Goal: Task Accomplishment & Management: Manage account settings

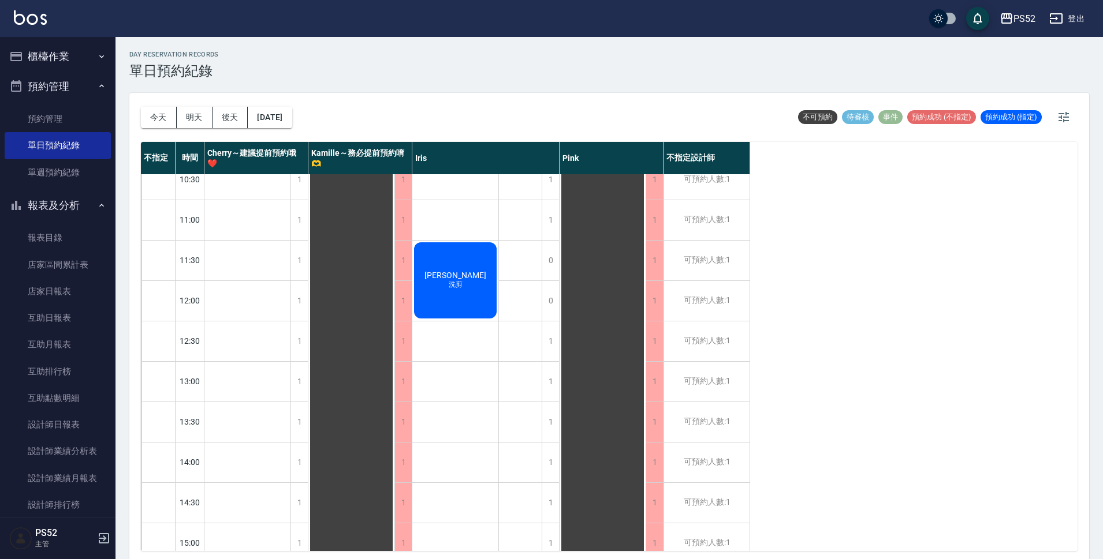
scroll to position [19, 0]
click at [154, 118] on button "今天" at bounding box center [159, 117] width 36 height 21
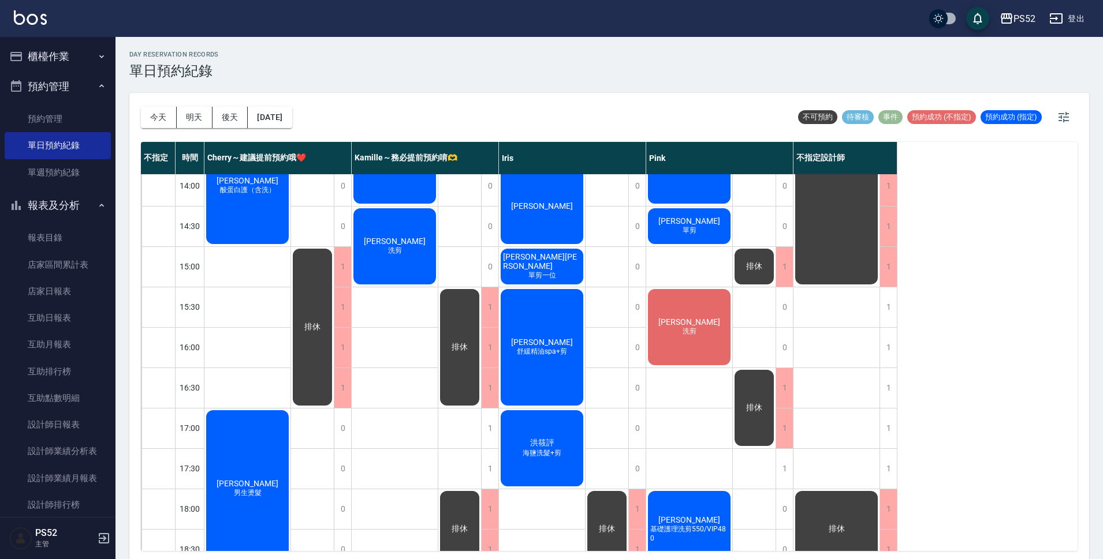
scroll to position [365, 0]
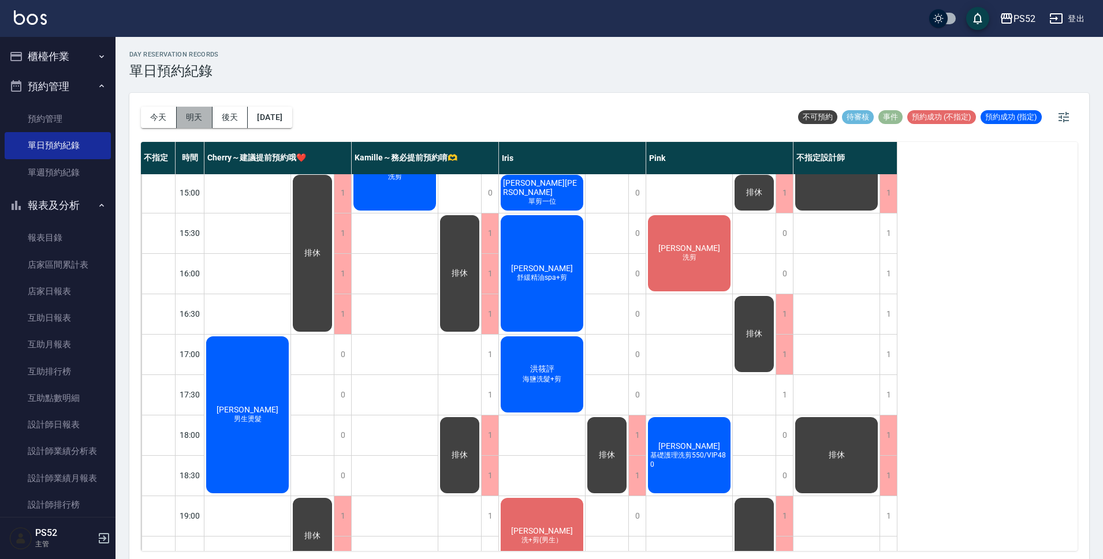
click at [188, 122] on button "明天" at bounding box center [195, 117] width 36 height 21
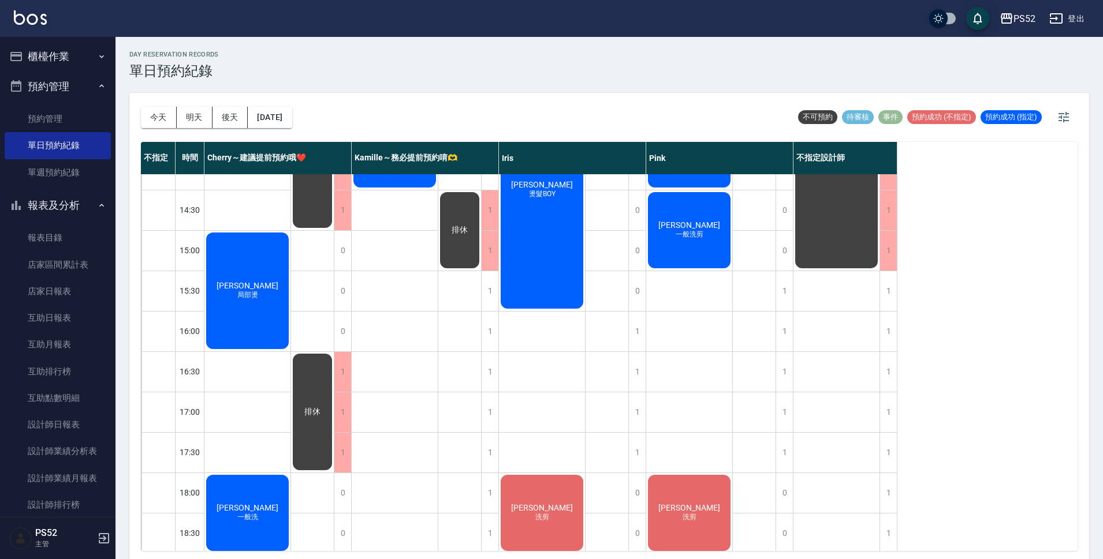
scroll to position [327, 0]
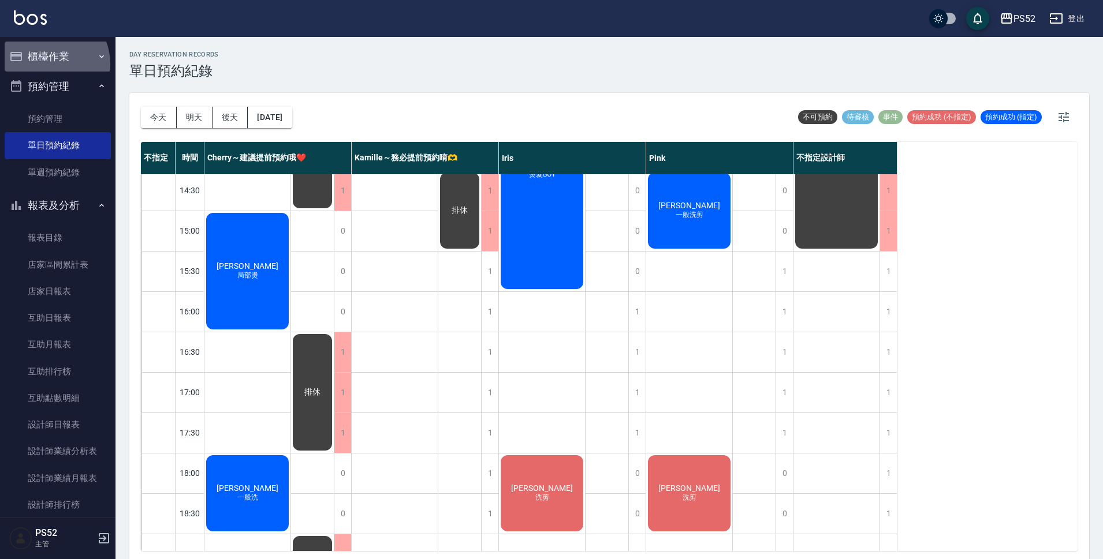
click at [47, 64] on button "櫃檯作業" at bounding box center [58, 57] width 106 height 30
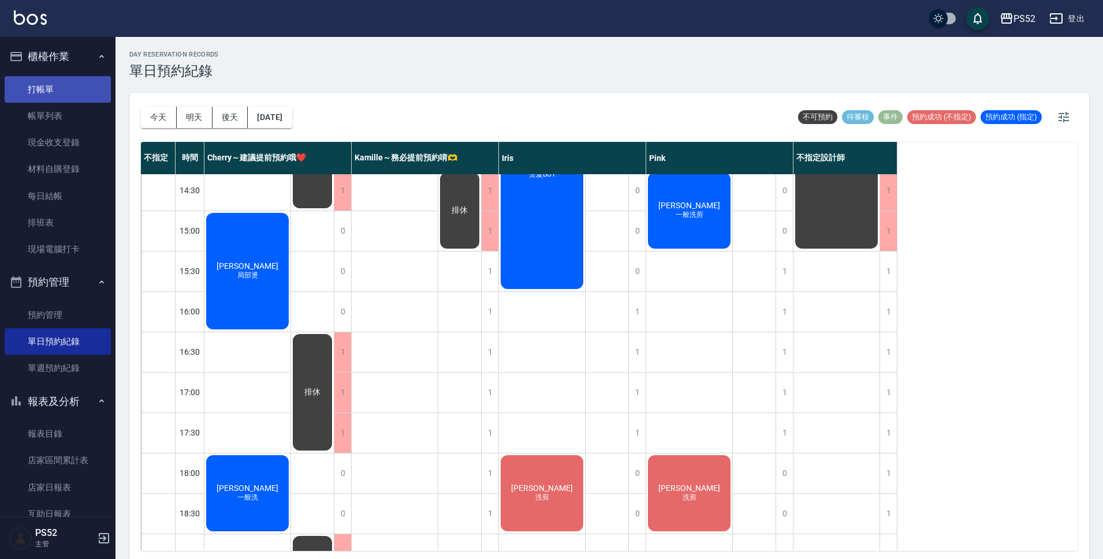
click at [46, 93] on link "打帳單" at bounding box center [58, 89] width 106 height 27
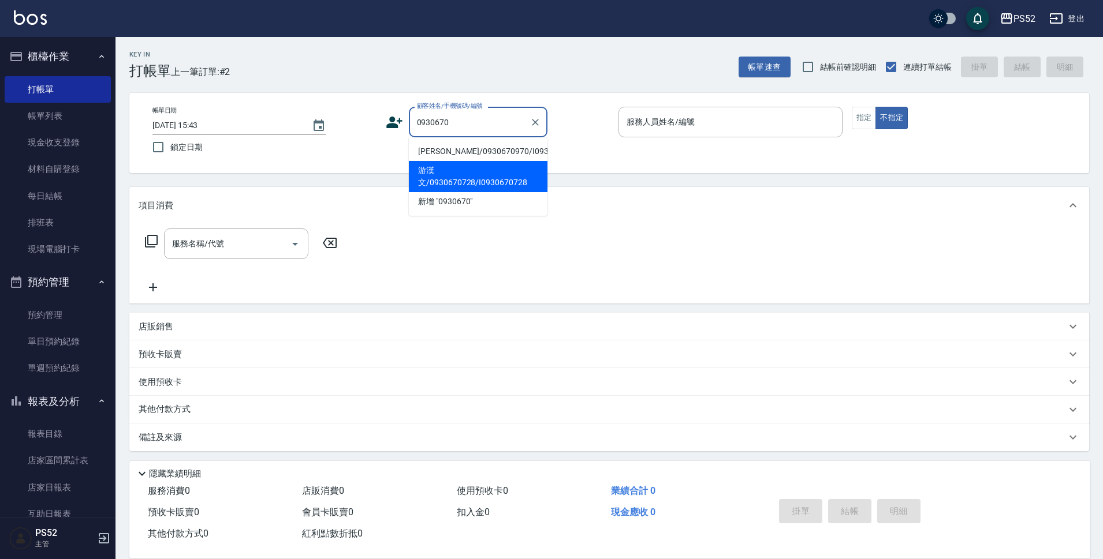
click at [498, 182] on li "游漢文/0930670728/I0930670728" at bounding box center [478, 176] width 139 height 31
type input "游漢文/0930670728/I0930670728"
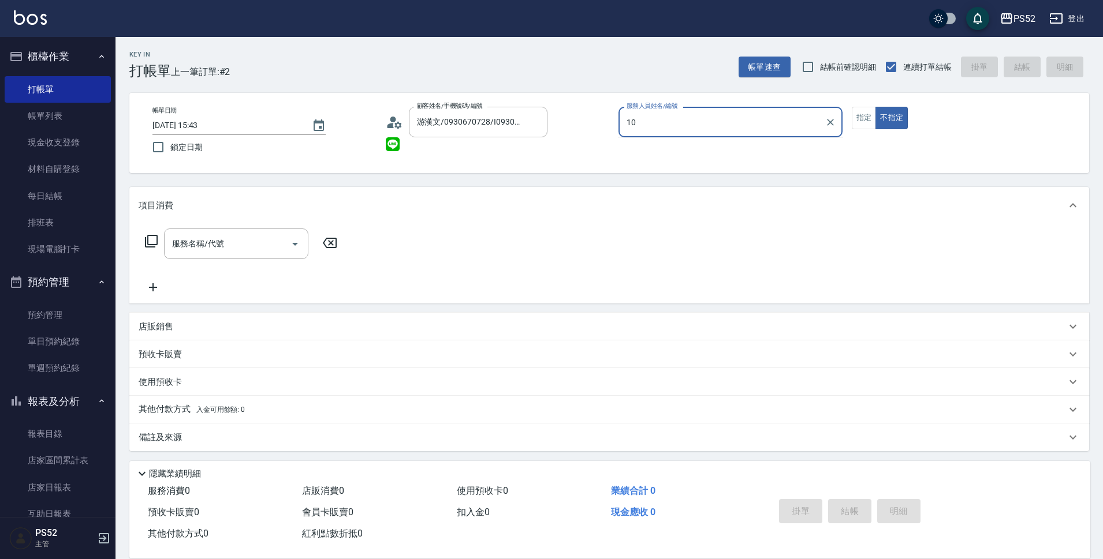
type input "Iris-10"
type button "false"
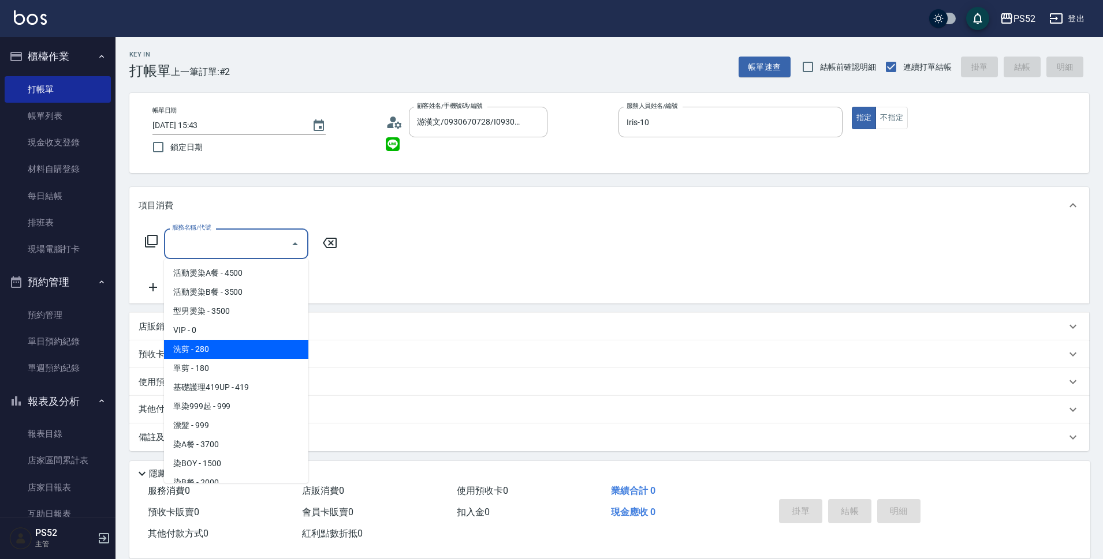
type input "洗剪(C1)"
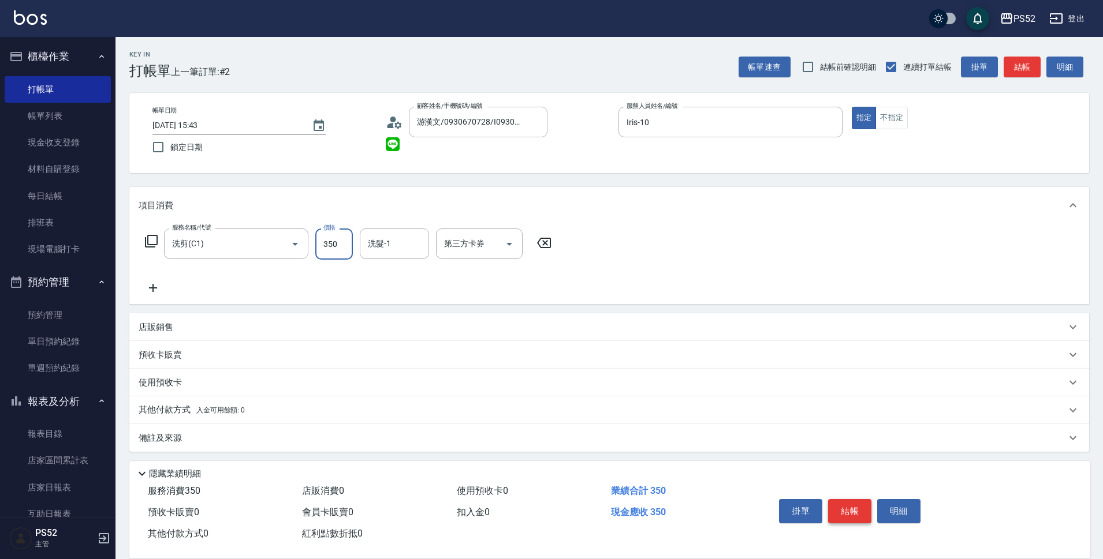
type input "350"
click at [860, 515] on button "結帳" at bounding box center [849, 511] width 43 height 24
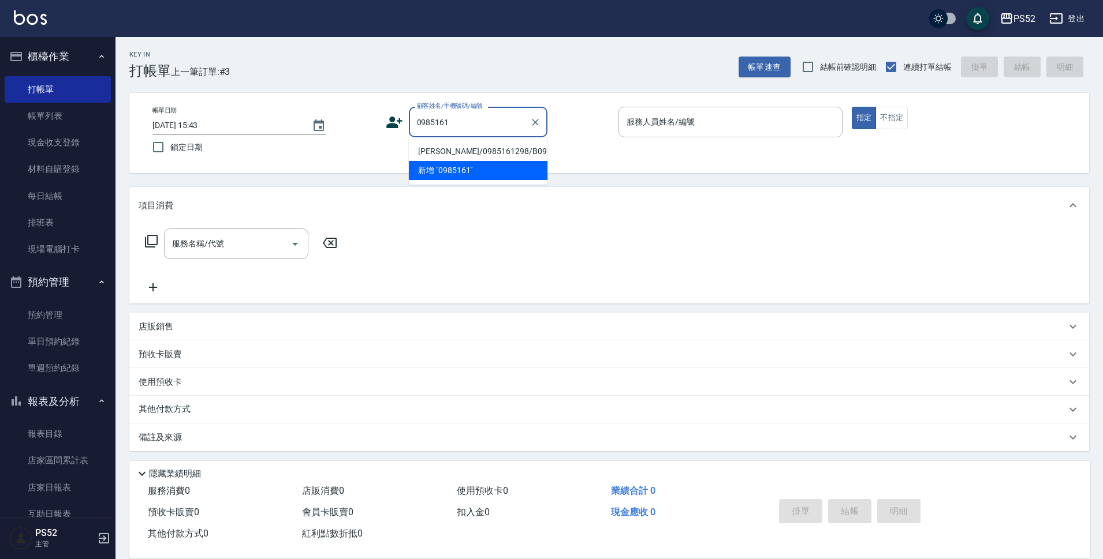
click at [417, 148] on li "[PERSON_NAME]/0985161298/B0985161298" at bounding box center [478, 151] width 139 height 19
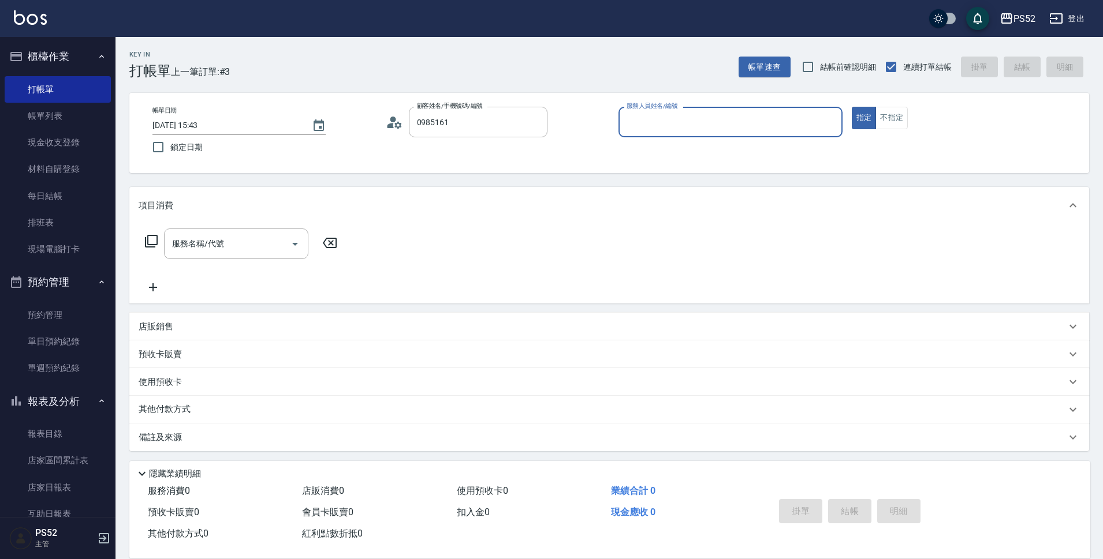
type input "[PERSON_NAME]/0985161298/B0985161298"
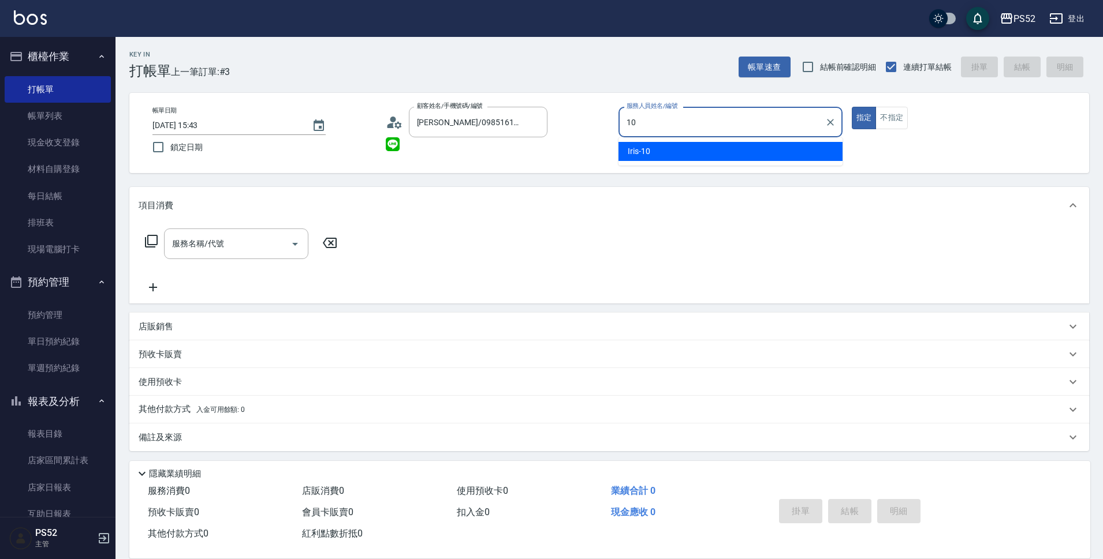
type input "10"
type button "true"
type input "Iris-10"
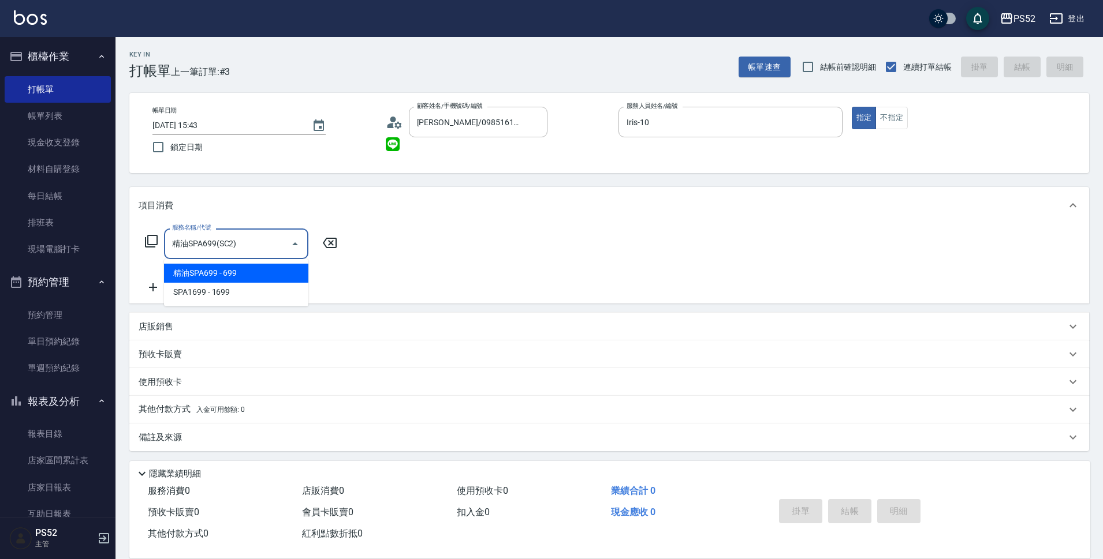
type input "精油SPA699(SC2)"
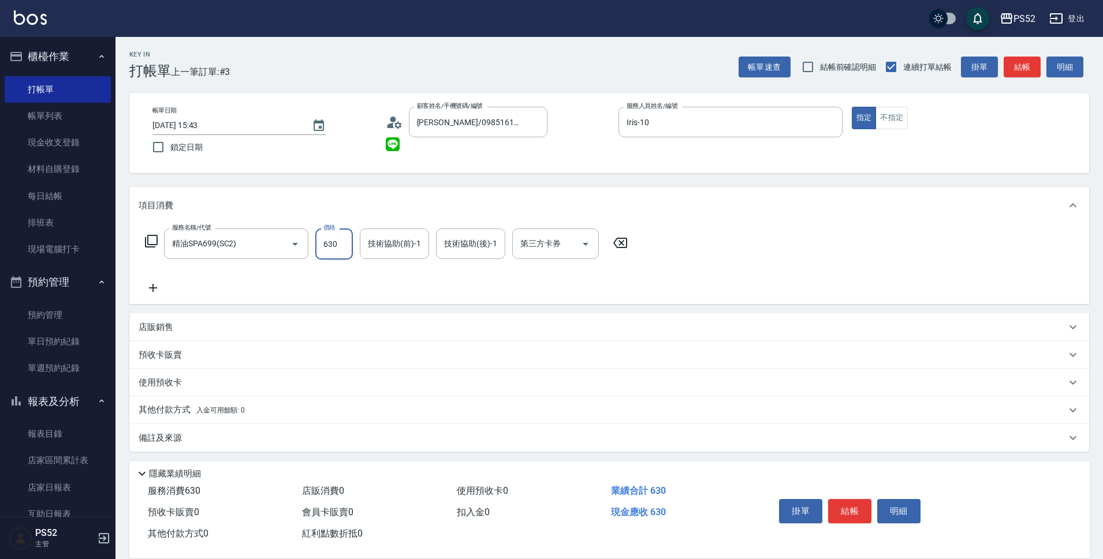
type input "630"
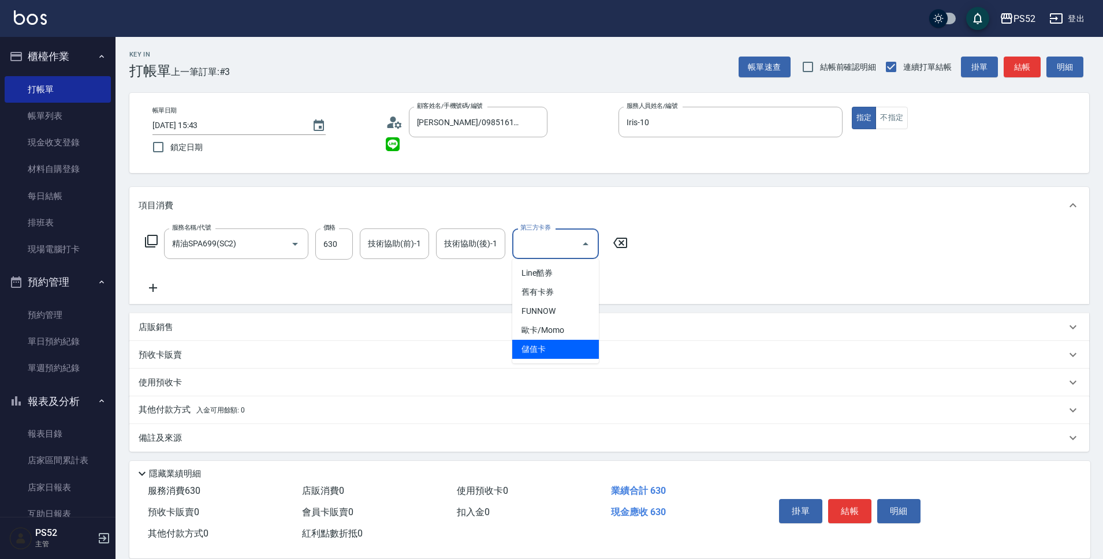
type input "儲值卡"
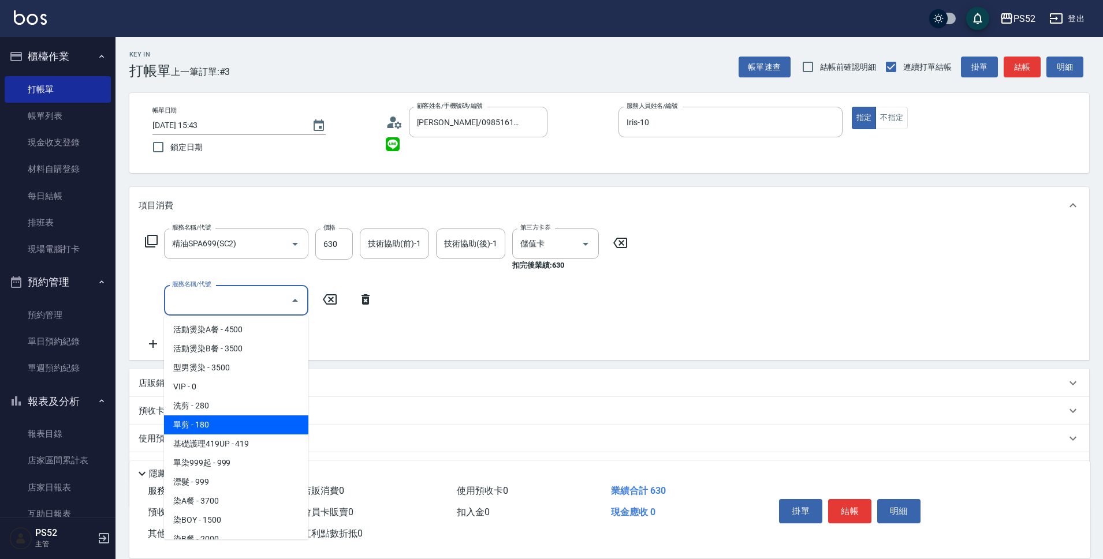
type input "單剪(C2)"
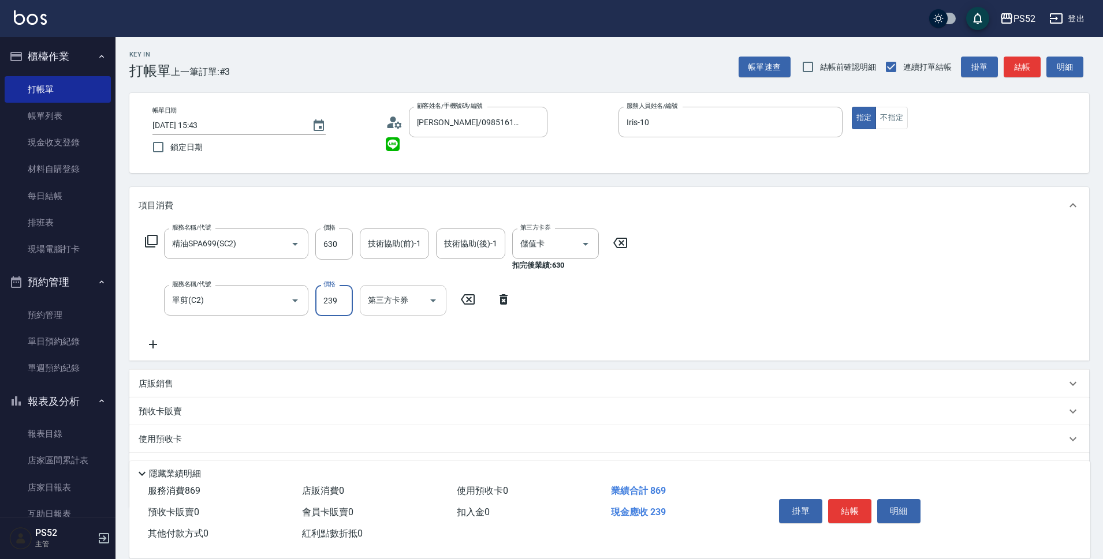
type input "239"
click at [397, 308] on input "第三方卡券" at bounding box center [394, 300] width 59 height 20
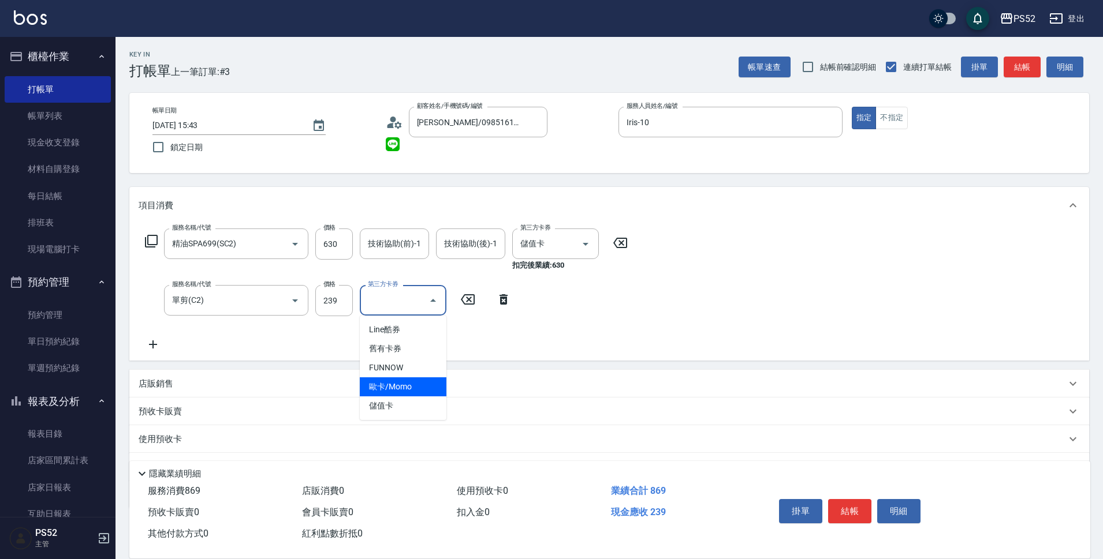
click at [385, 401] on span "儲值卡" at bounding box center [403, 406] width 87 height 19
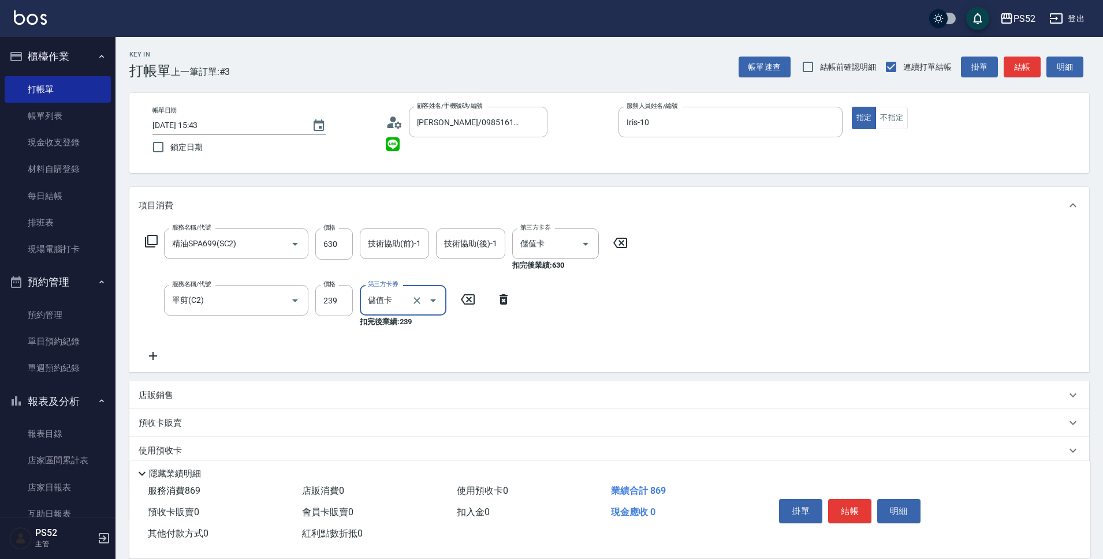
type input "儲值卡"
click at [163, 360] on icon at bounding box center [153, 356] width 29 height 14
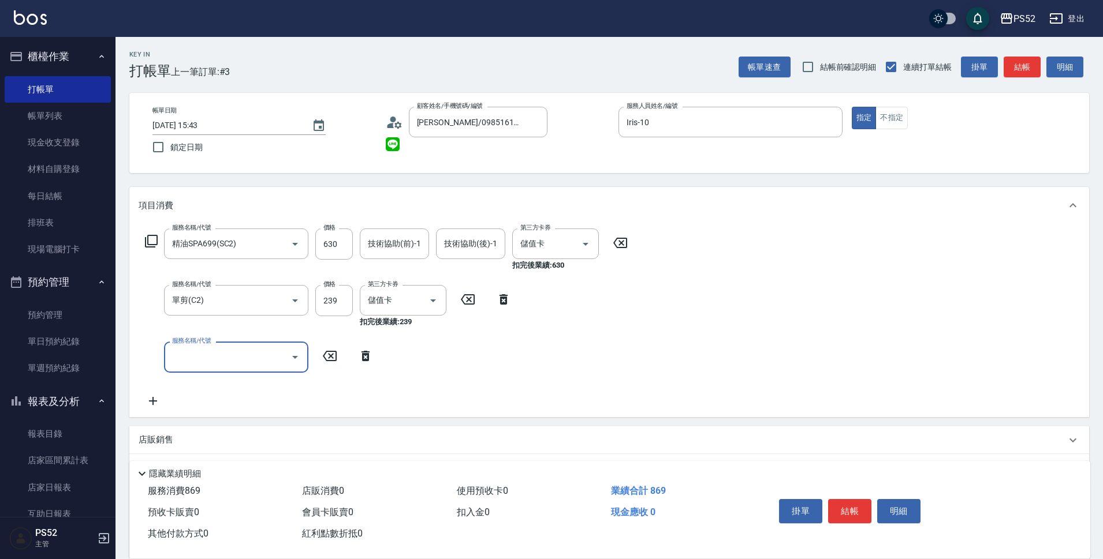
click at [196, 356] on div "服務名稱/代號 服務名稱/代號" at bounding box center [236, 357] width 144 height 31
click at [197, 365] on input "服務名稱/代號" at bounding box center [227, 357] width 117 height 20
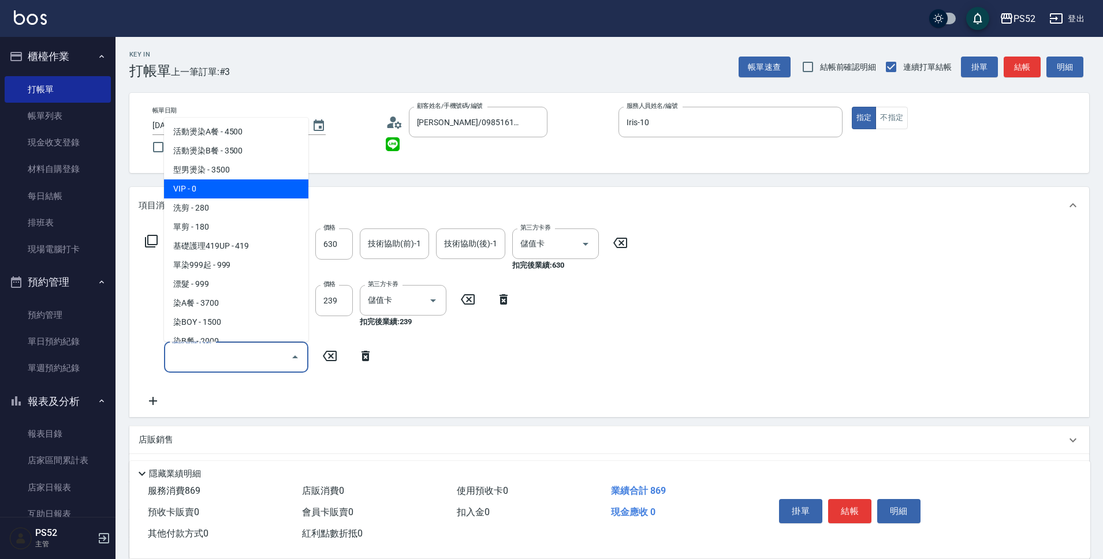
click at [242, 189] on span "VIP - 0" at bounding box center [236, 189] width 144 height 19
type input "VIP(888)"
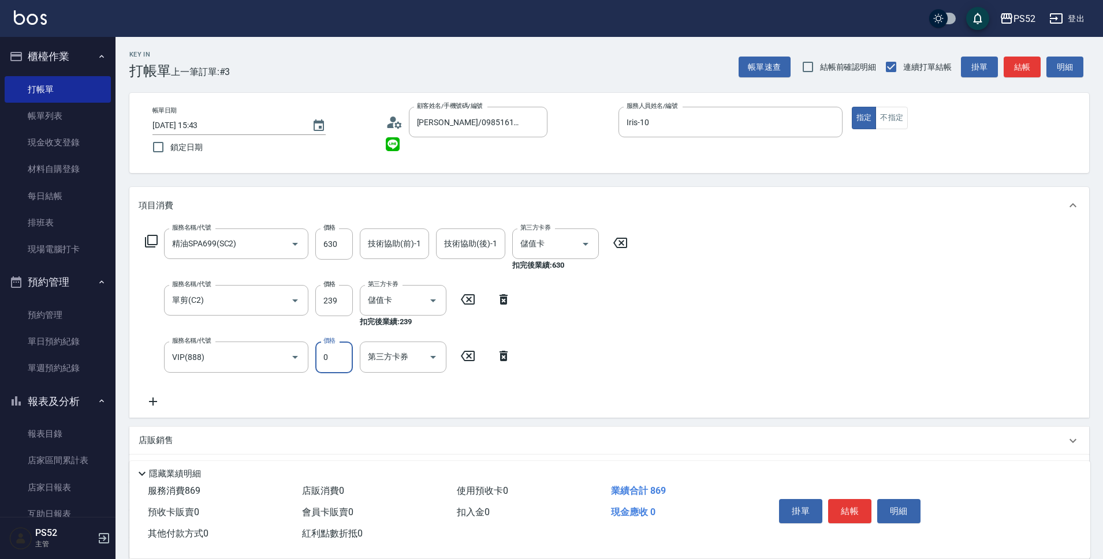
click at [331, 360] on input "0" at bounding box center [334, 357] width 38 height 31
type input "1000"
click at [857, 506] on button "結帳" at bounding box center [849, 511] width 43 height 24
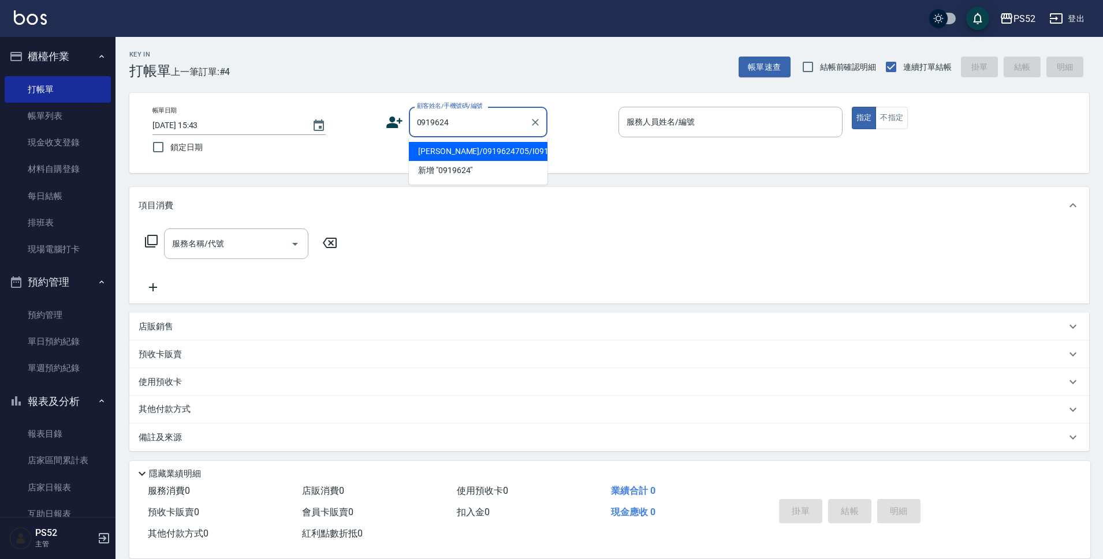
click at [456, 161] on li "[PERSON_NAME]/0919624705/I0919624705" at bounding box center [478, 151] width 139 height 19
type input "[PERSON_NAME]/0919624705/I0919624705"
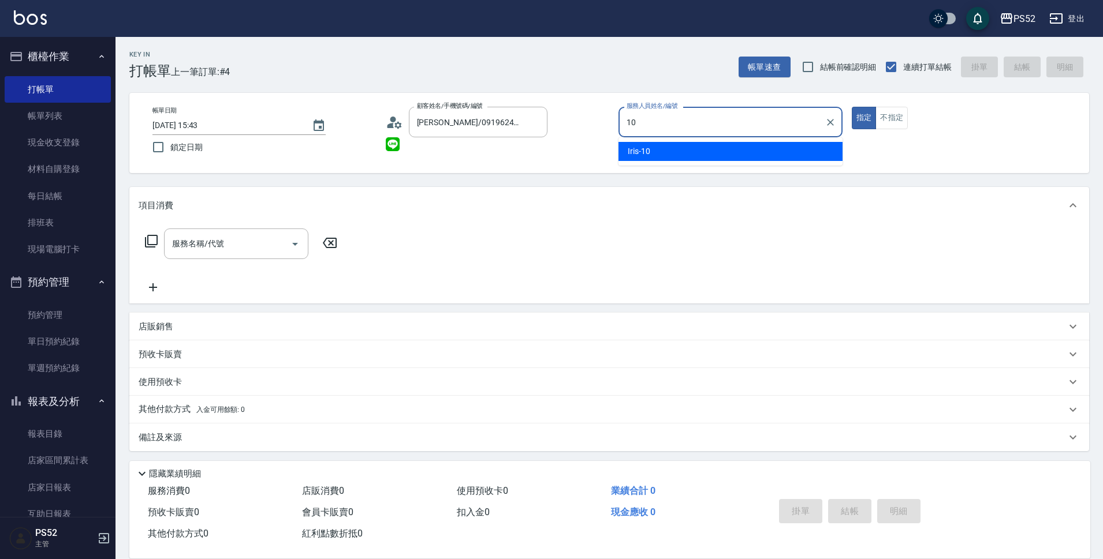
type input "Iris-10"
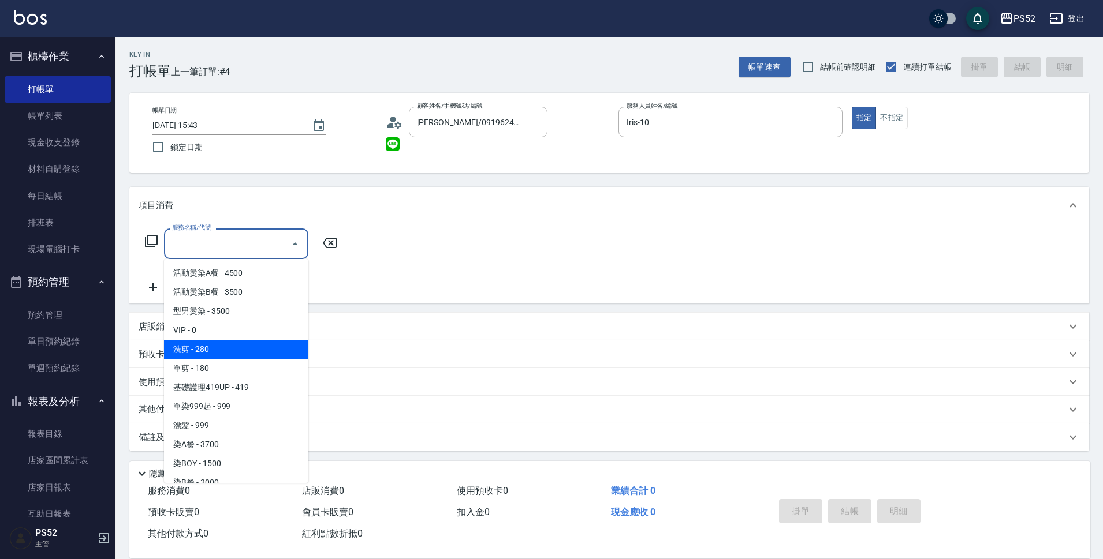
type input "洗剪(C1)"
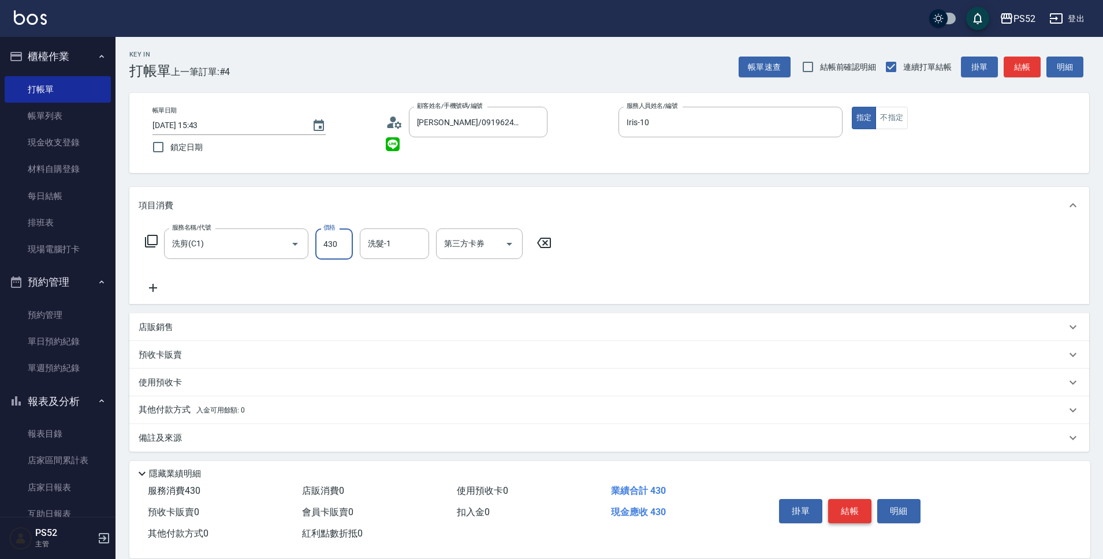
type input "430"
click at [850, 507] on button "結帳" at bounding box center [849, 511] width 43 height 24
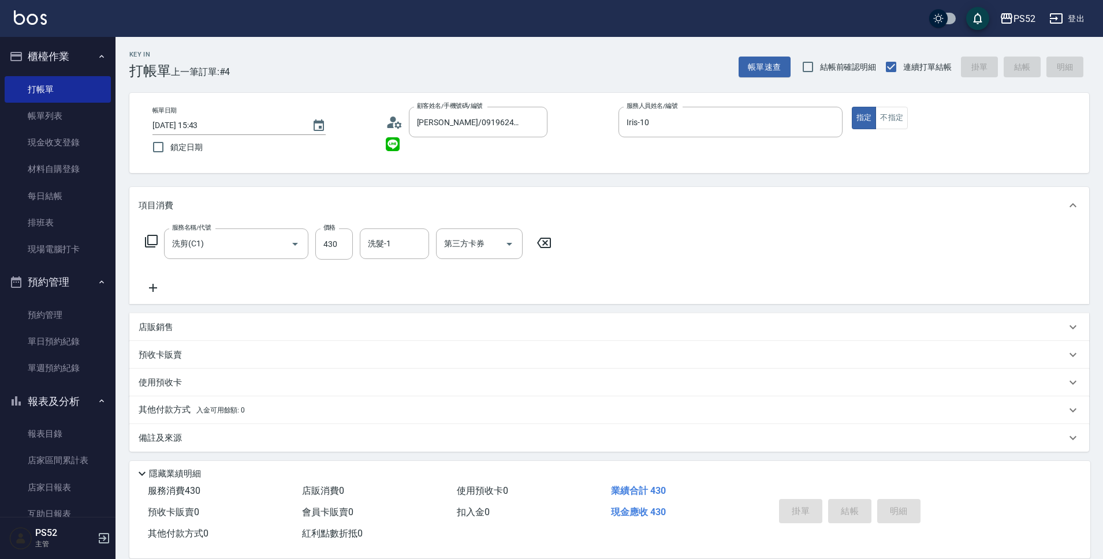
type input "[DATE] 15:44"
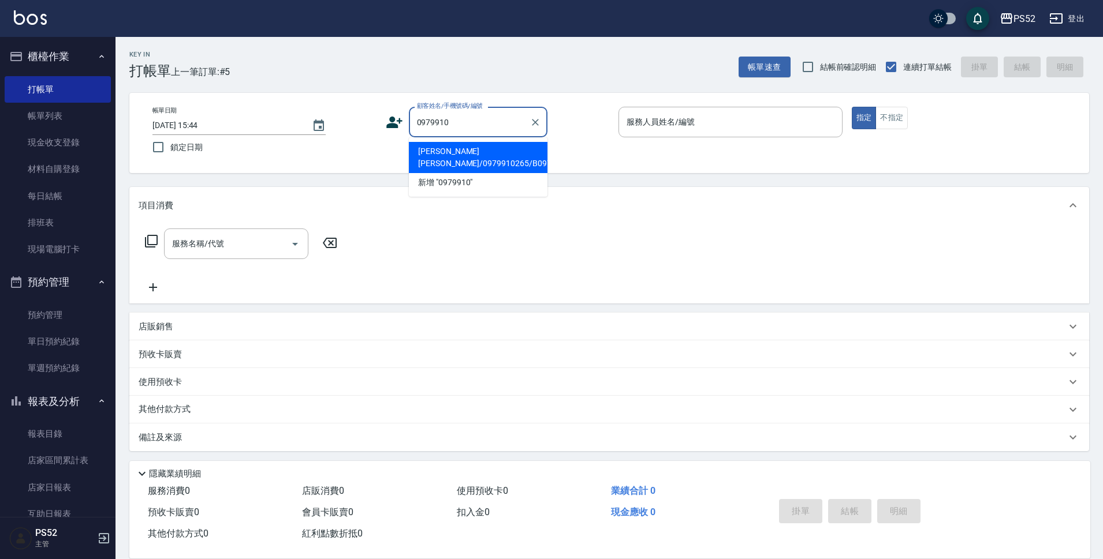
click at [451, 156] on li "[PERSON_NAME][PERSON_NAME]/0979910265/B0979910265" at bounding box center [478, 157] width 139 height 31
type input "[PERSON_NAME][PERSON_NAME]/0979910265/B0979910265"
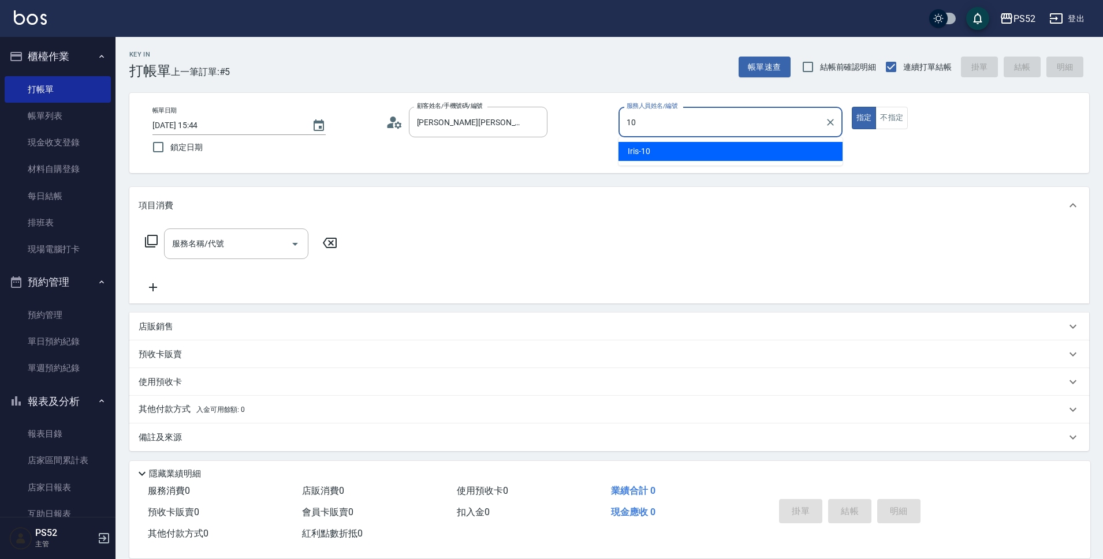
type input "Iris-10"
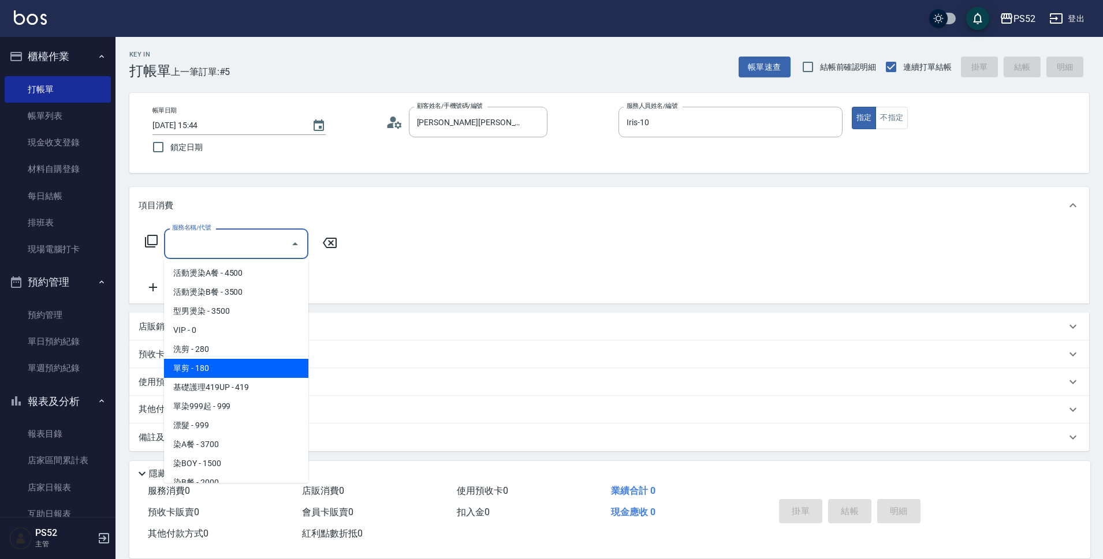
type input "單剪(C2)"
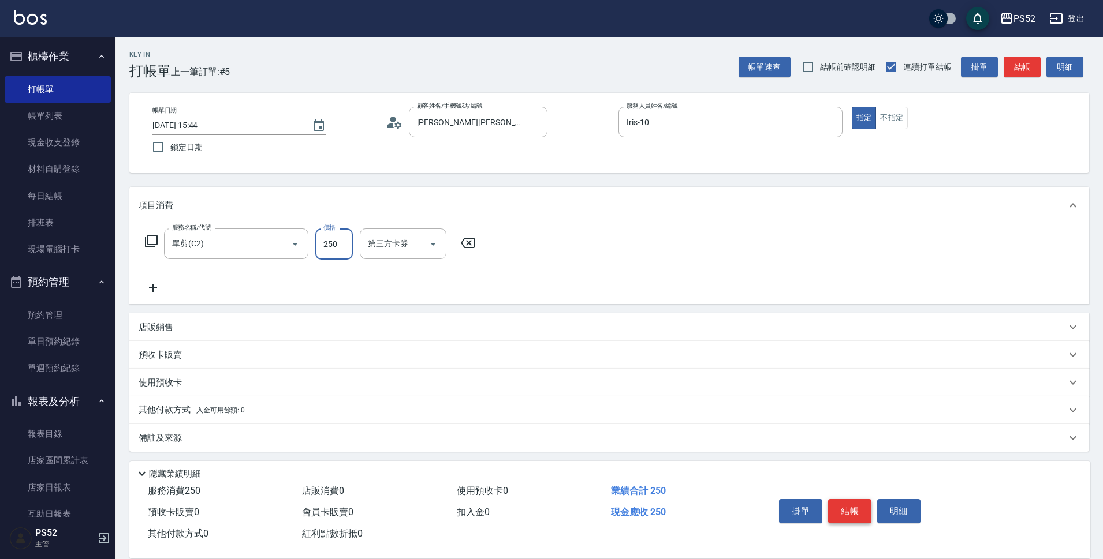
type input "250"
click at [845, 508] on button "結帳" at bounding box center [849, 511] width 43 height 24
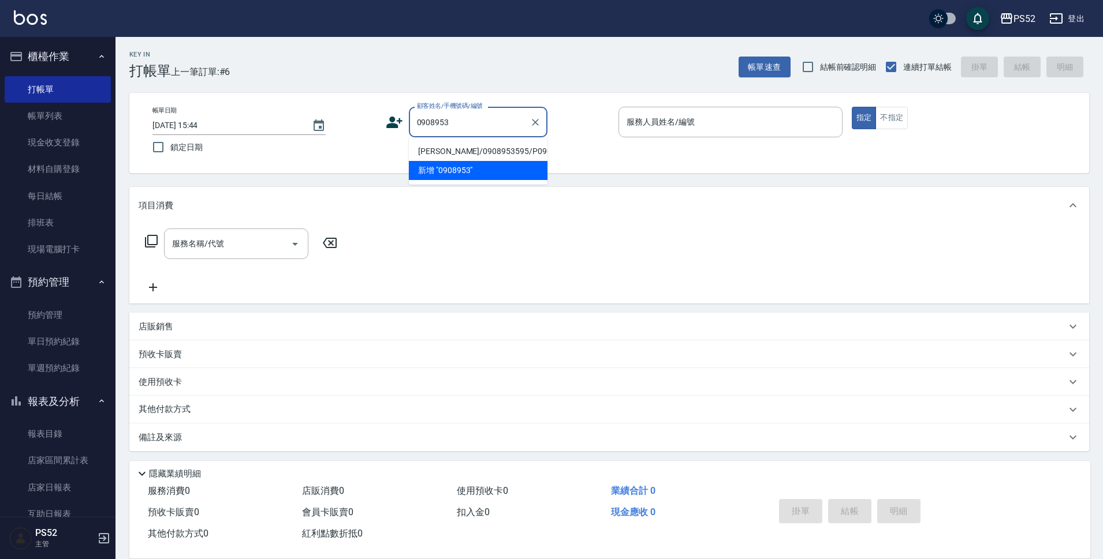
click at [412, 161] on li "[PERSON_NAME]/0908953595/P0908953595" at bounding box center [478, 151] width 139 height 19
type input "[PERSON_NAME]/0908953595/P0908953595"
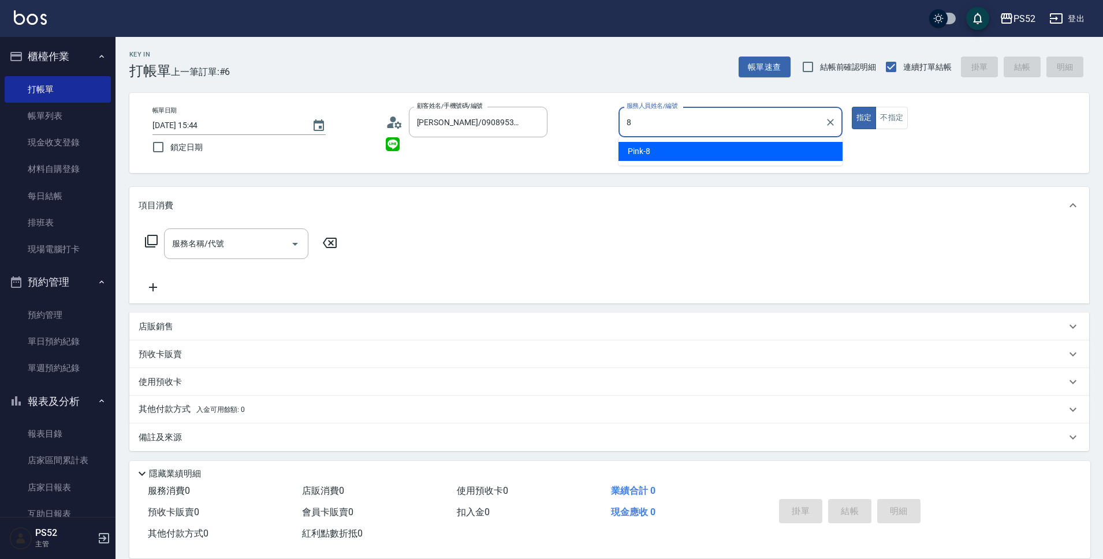
type input "Pink-8"
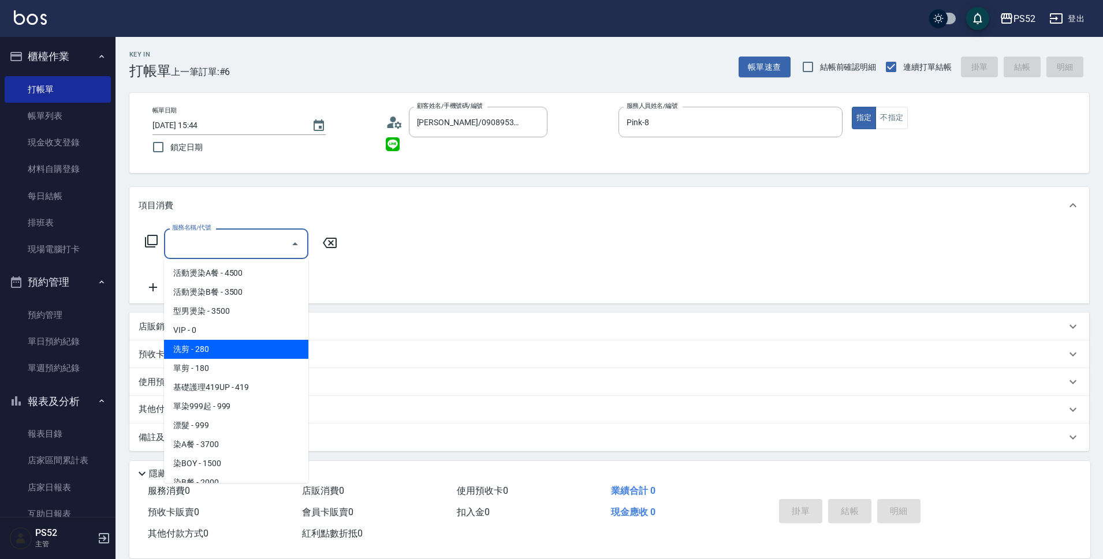
type input "洗剪(C1)"
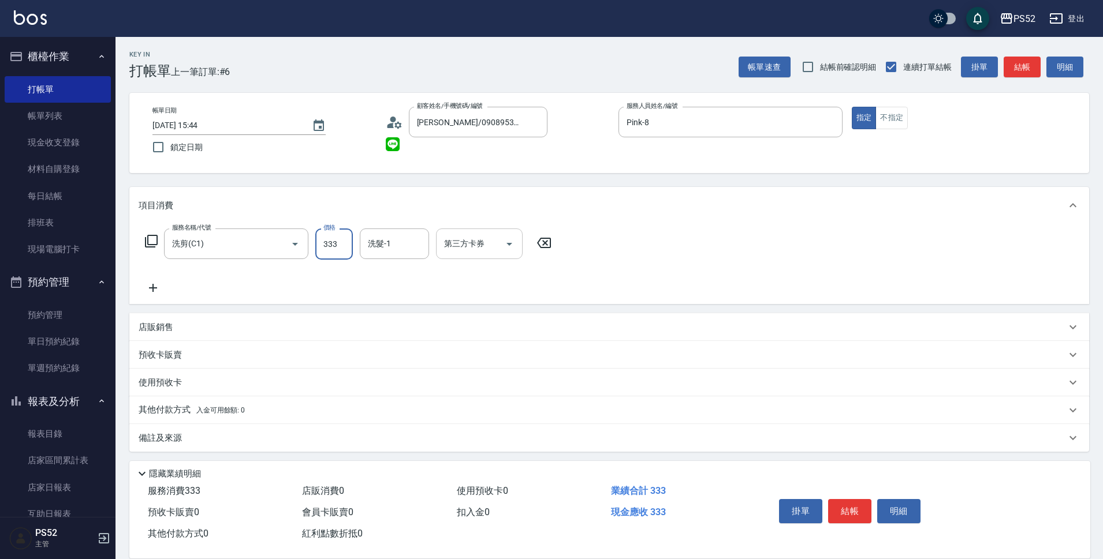
type input "333"
click at [447, 234] on div "第三方卡券 第三方卡券" at bounding box center [479, 244] width 87 height 31
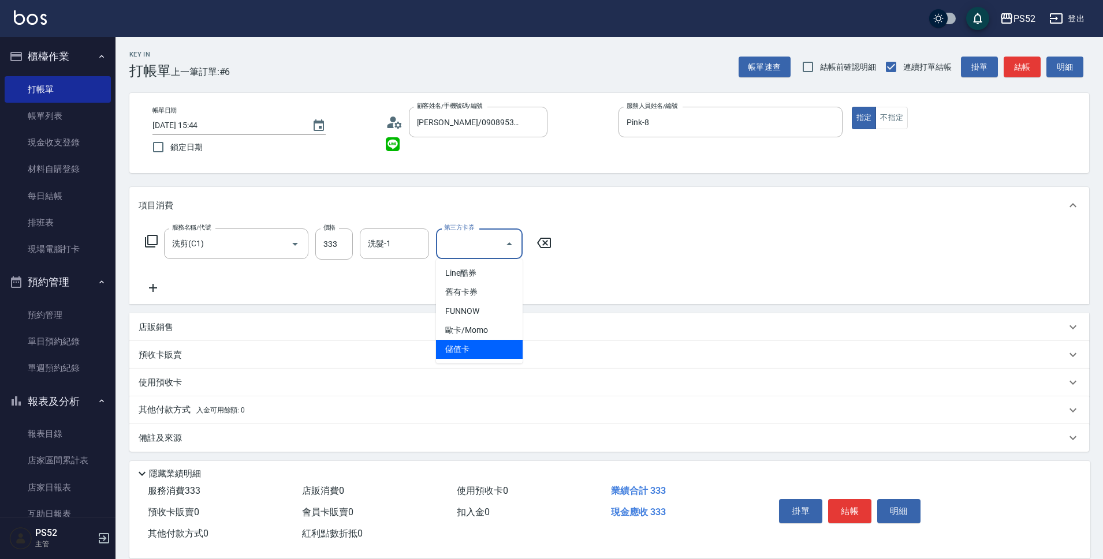
click at [446, 349] on span "儲值卡" at bounding box center [479, 349] width 87 height 19
type input "儲值卡"
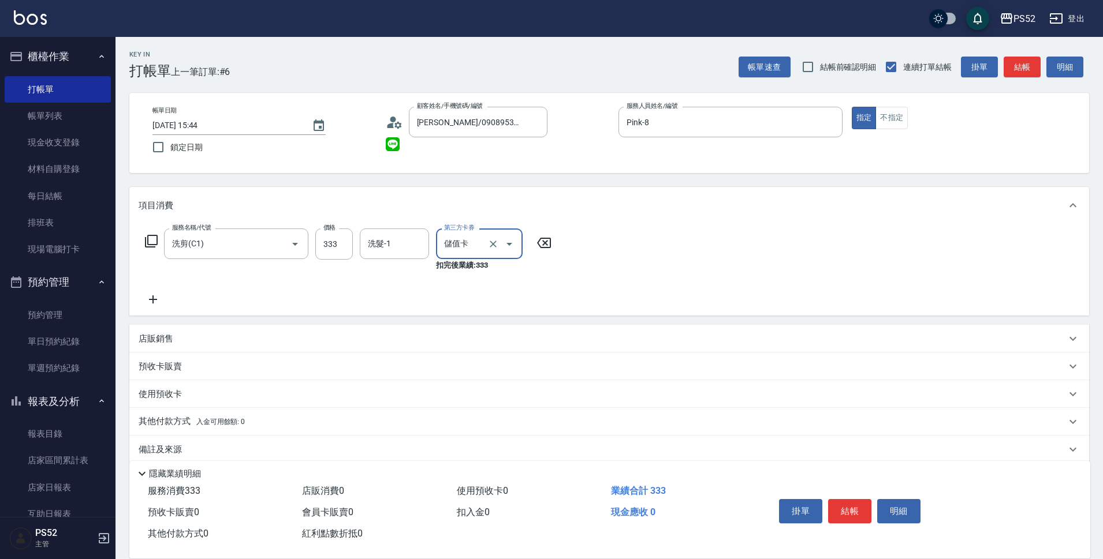
click at [840, 512] on button "結帳" at bounding box center [849, 511] width 43 height 24
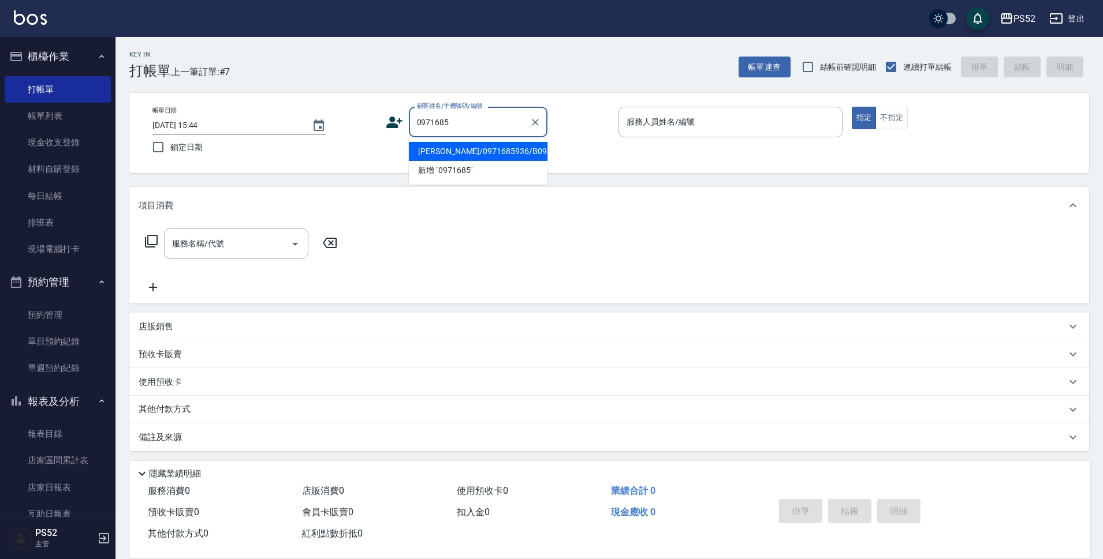
click at [462, 146] on li "[PERSON_NAME]/0971685936/B0971685936" at bounding box center [478, 151] width 139 height 19
type input "[PERSON_NAME]/0971685936/B0971685936"
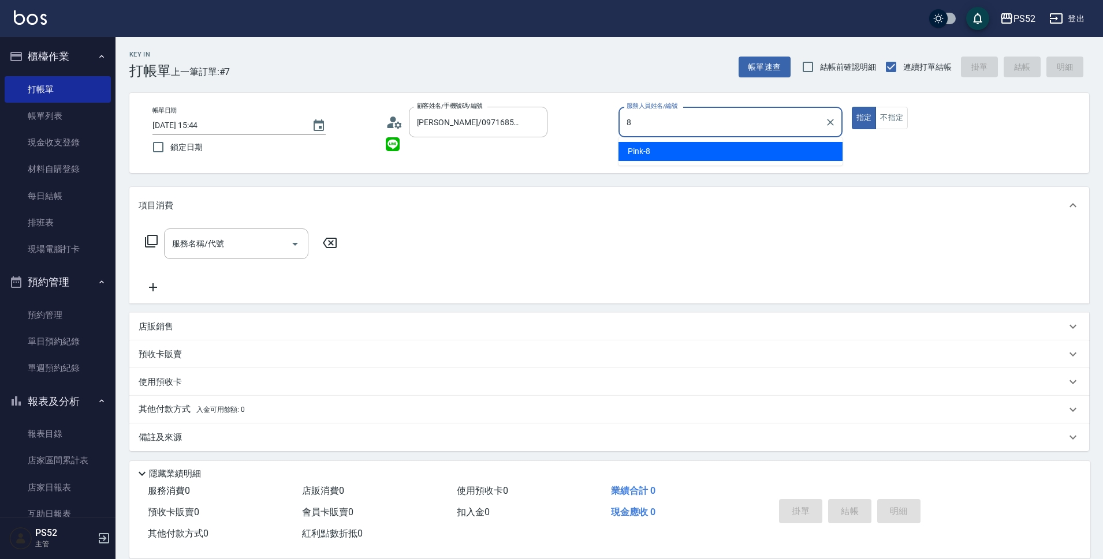
type input "Pink-8"
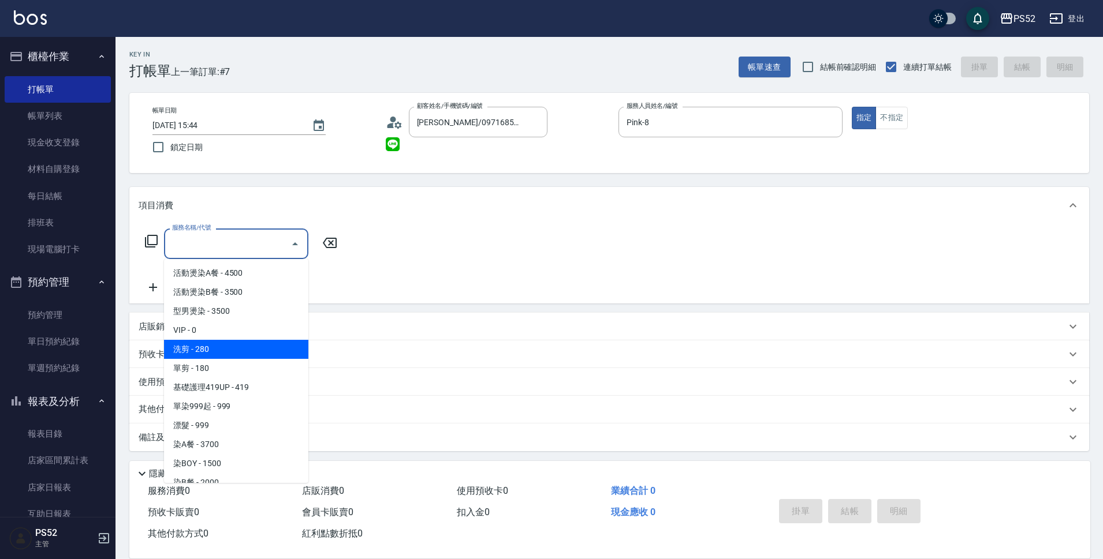
type input "洗剪(C1)"
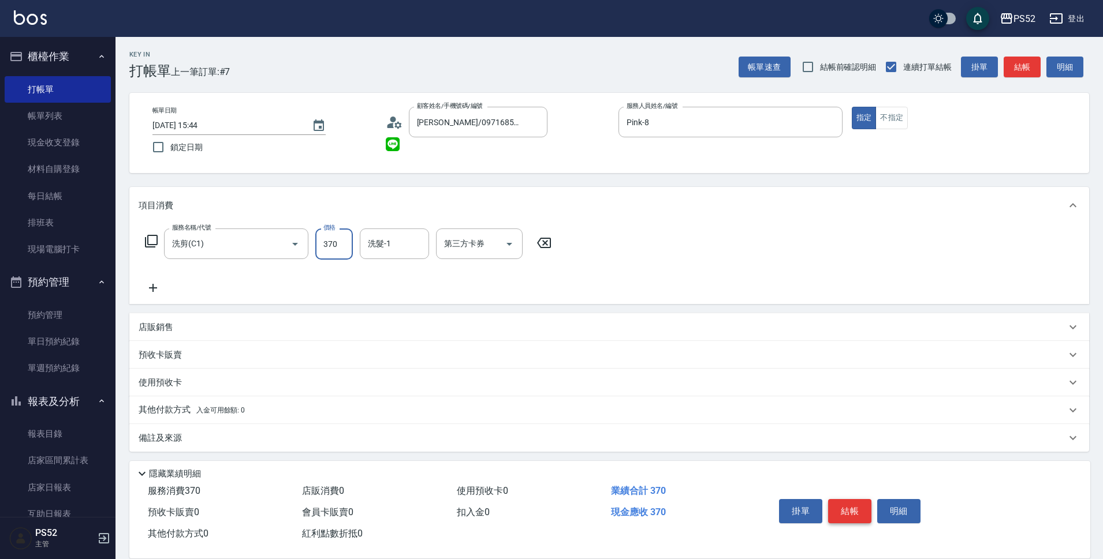
type input "370"
click at [842, 502] on button "結帳" at bounding box center [849, 511] width 43 height 24
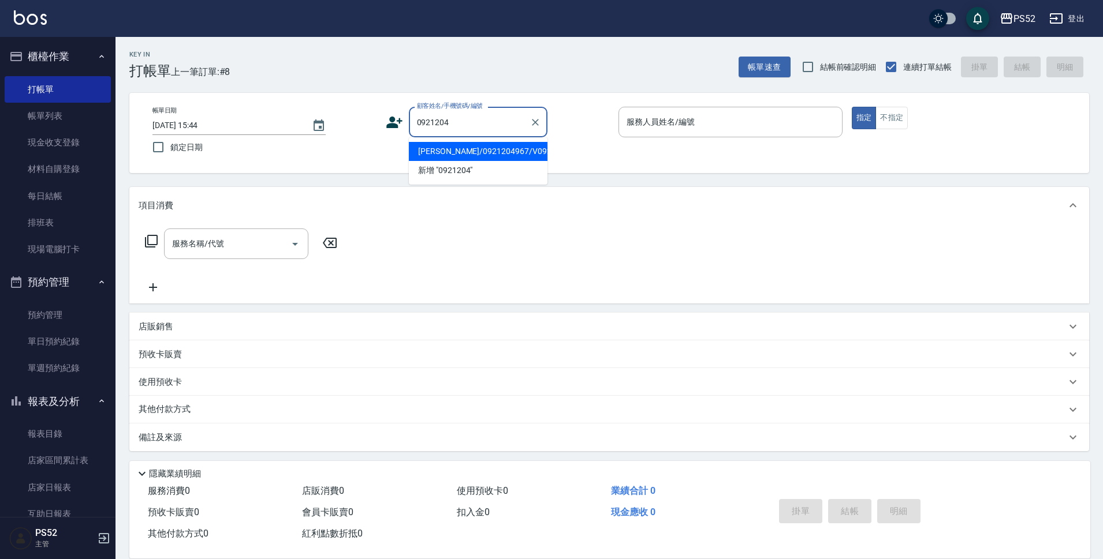
click at [492, 161] on li "[PERSON_NAME]/0921204967/V0921204967" at bounding box center [478, 151] width 139 height 19
type input "[PERSON_NAME]/0921204967/V0921204967"
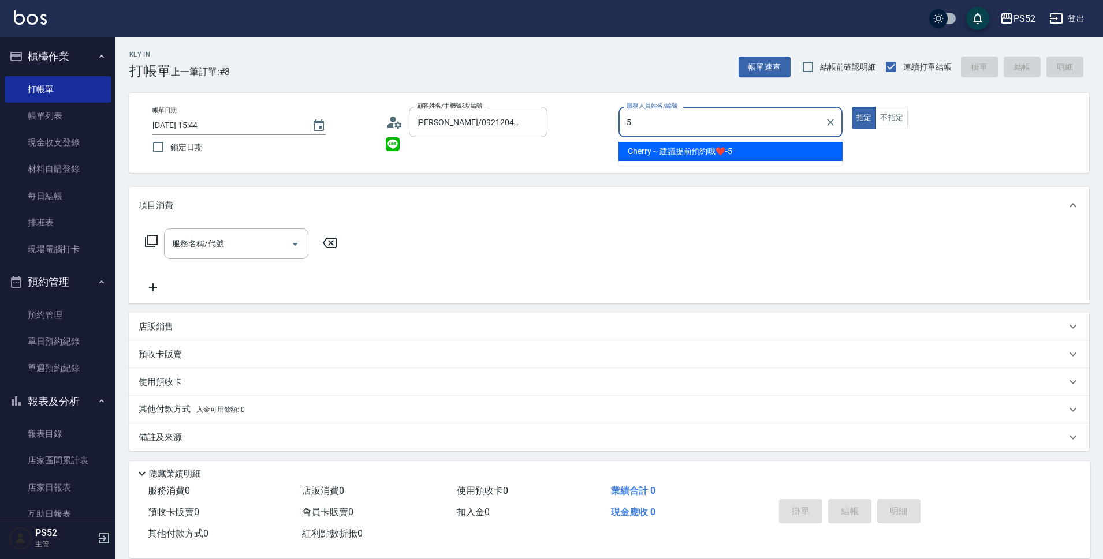
type input "Cherry～建議提前預約哦❤️-5"
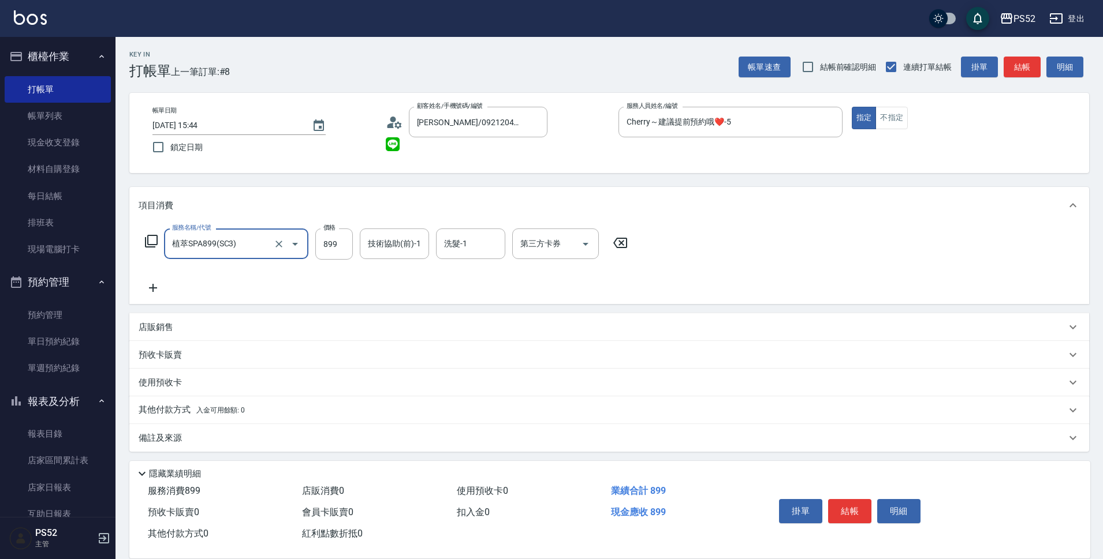
type input "植萃SPA899(SC3)"
type input "799"
click at [559, 251] on input "第三方卡券" at bounding box center [546, 244] width 59 height 20
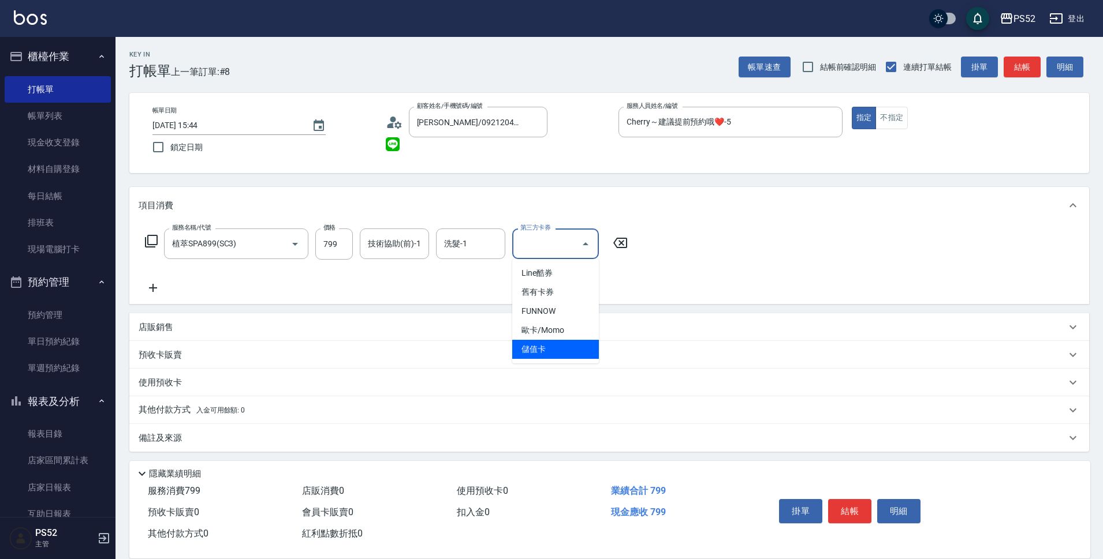
click at [547, 349] on span "儲值卡" at bounding box center [555, 349] width 87 height 19
type input "儲值卡"
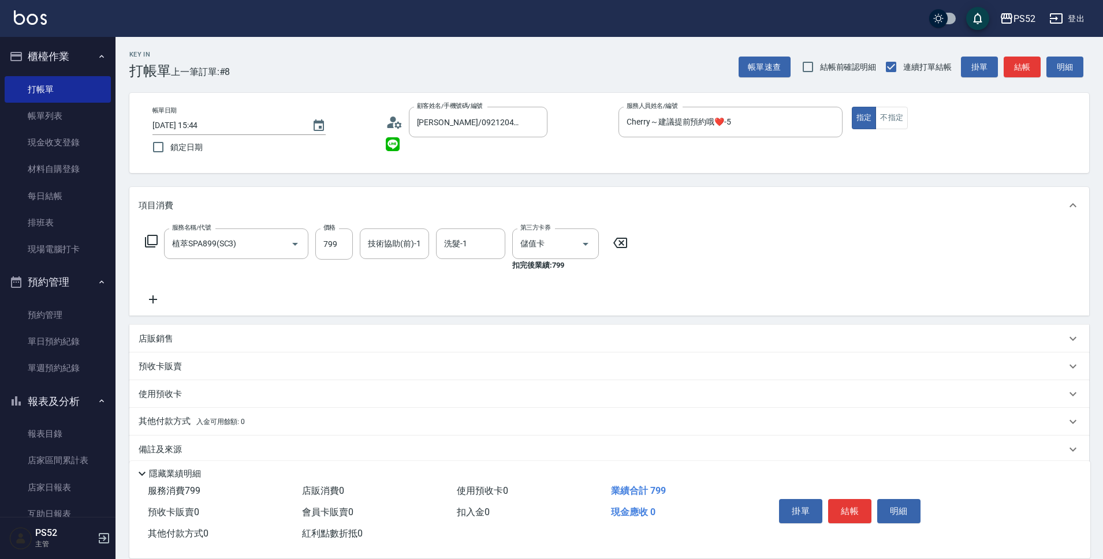
click at [150, 303] on icon at bounding box center [153, 300] width 29 height 14
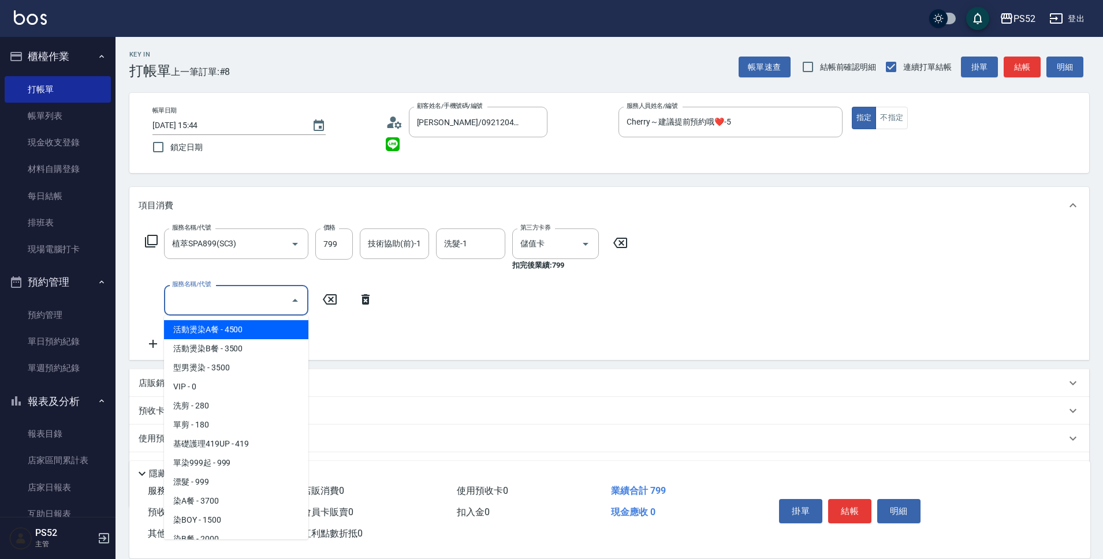
click at [182, 303] on input "服務名稱/代號" at bounding box center [227, 300] width 117 height 20
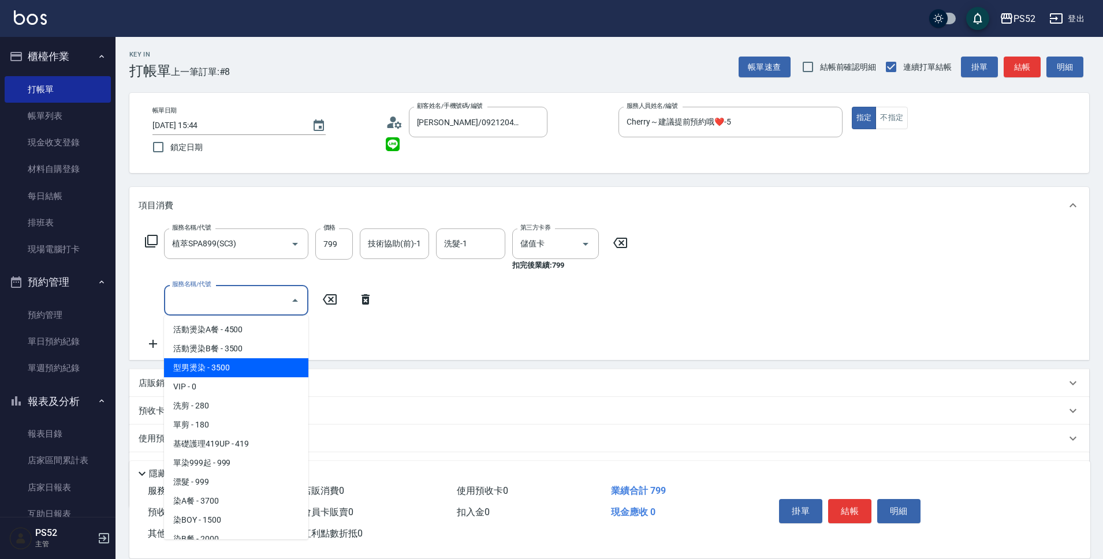
click at [195, 383] on span "VIP - 0" at bounding box center [236, 387] width 144 height 19
type input "VIP(888)"
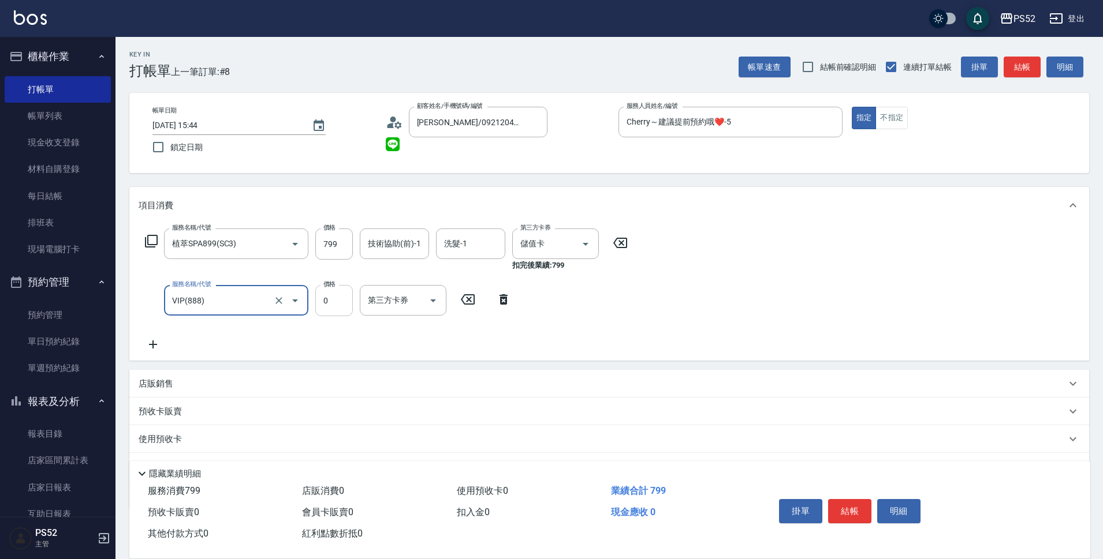
click at [331, 292] on input "0" at bounding box center [334, 300] width 38 height 31
type input "3000"
click at [848, 503] on button "結帳" at bounding box center [849, 511] width 43 height 24
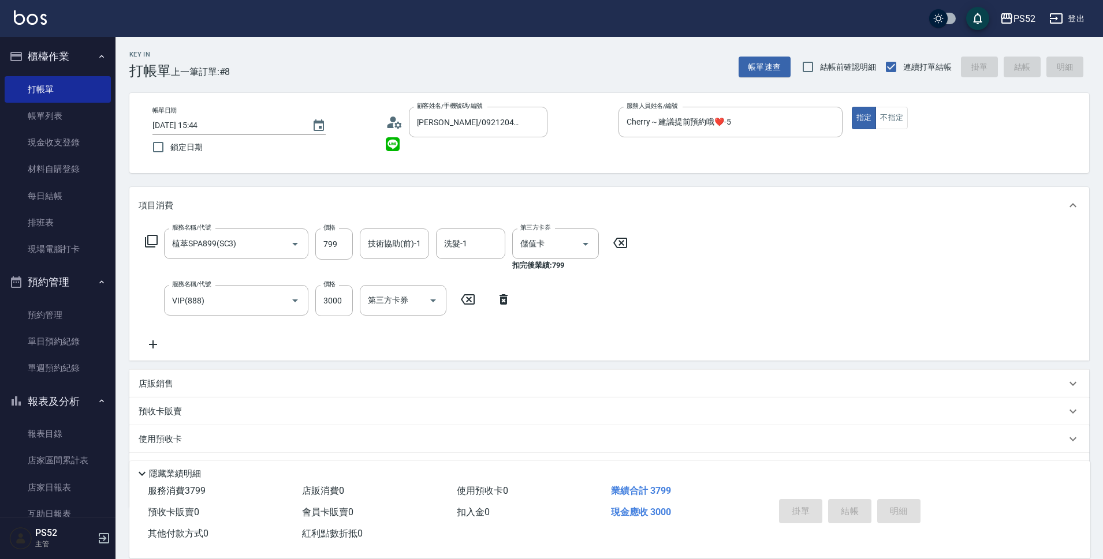
type input "[DATE] 15:45"
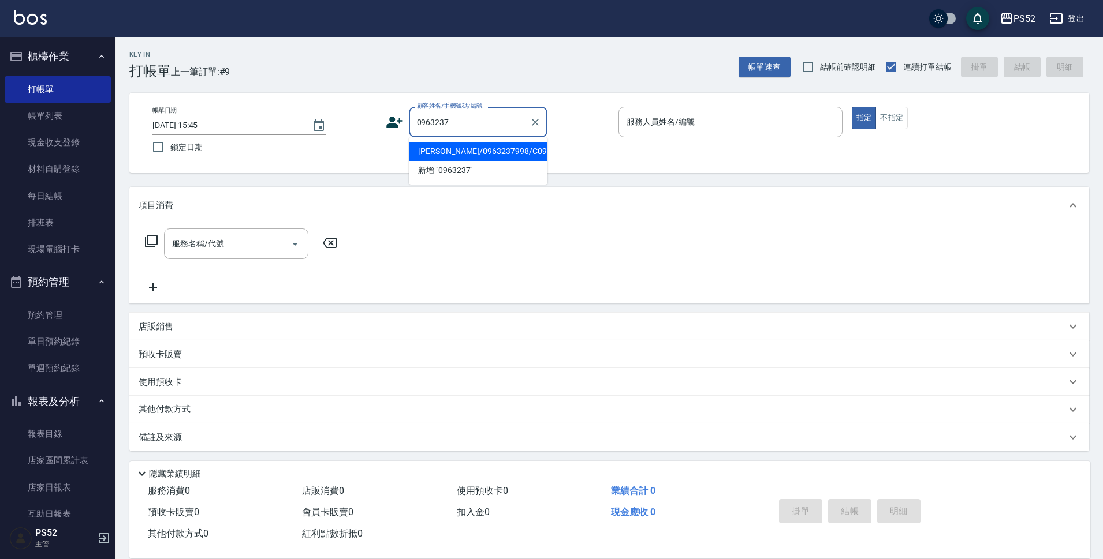
click at [522, 159] on li "[PERSON_NAME]/0963237998/C0963237998" at bounding box center [478, 151] width 139 height 19
type input "[PERSON_NAME]/0963237998/C0963237998"
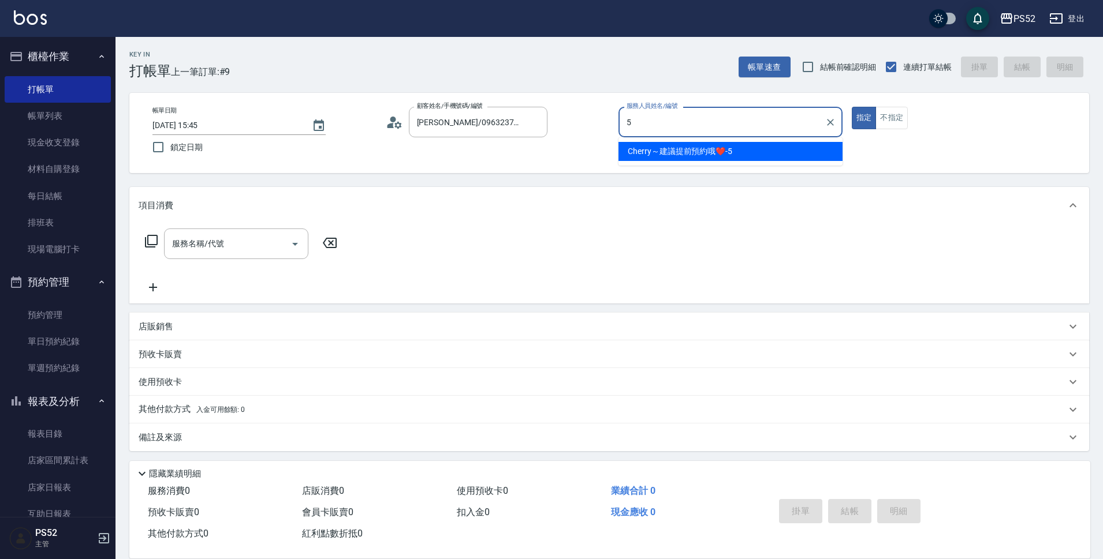
type input "Cherry～建議提前預約哦❤️-5"
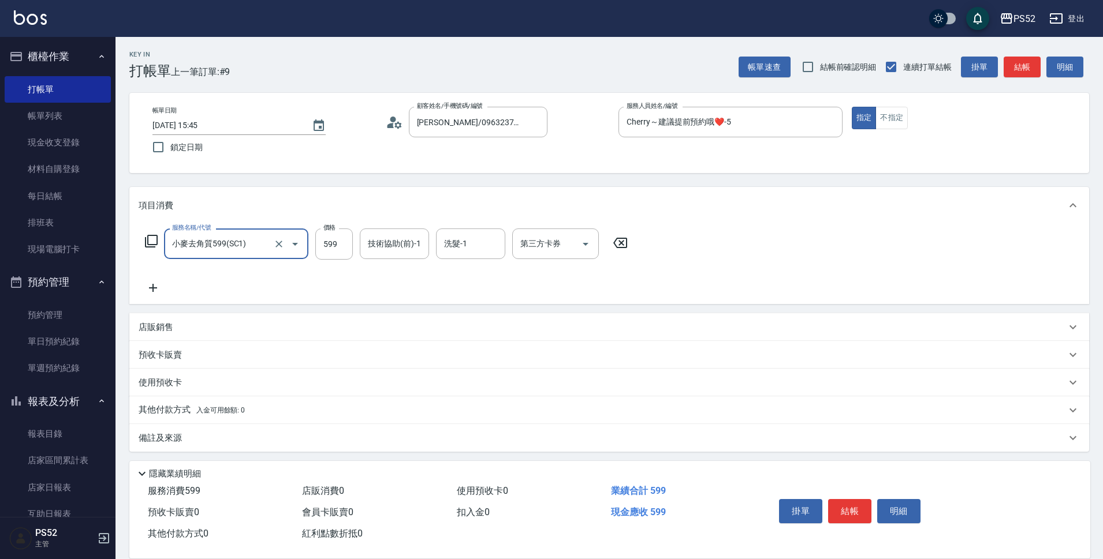
type input "小麥去角質599(SC1)"
type input "540"
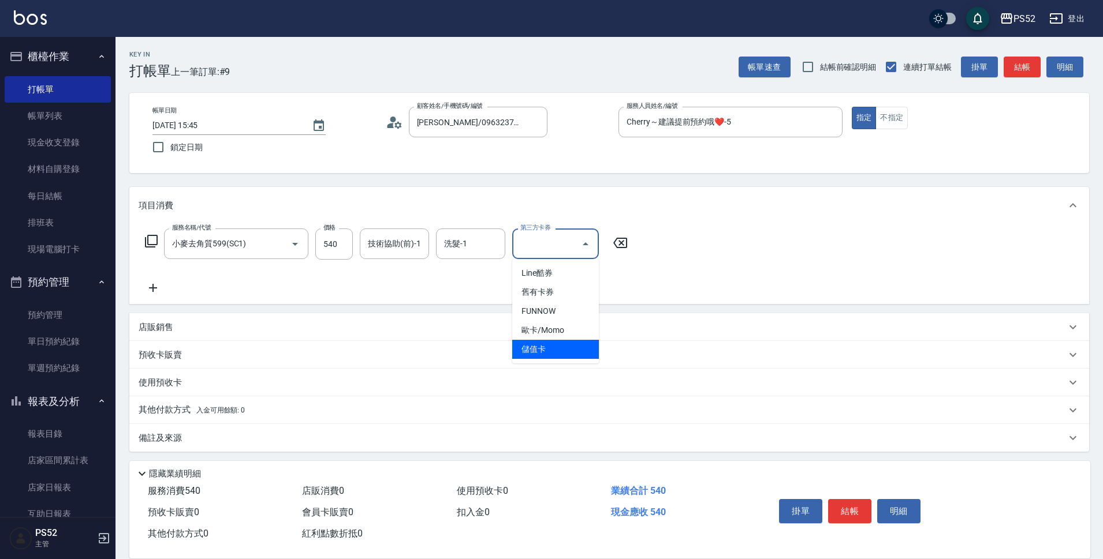
type input "儲值卡"
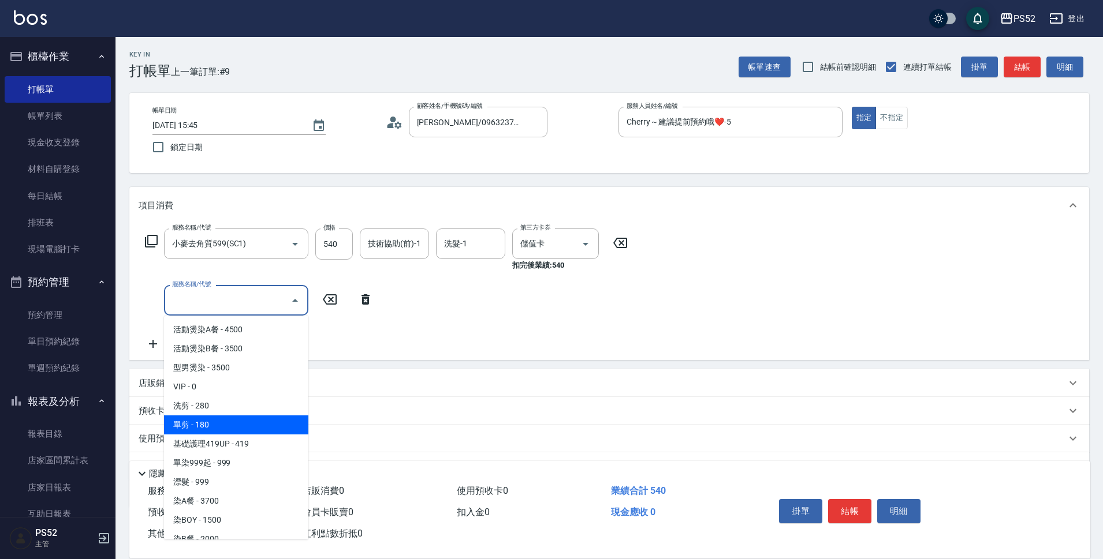
type input "單剪(C2)"
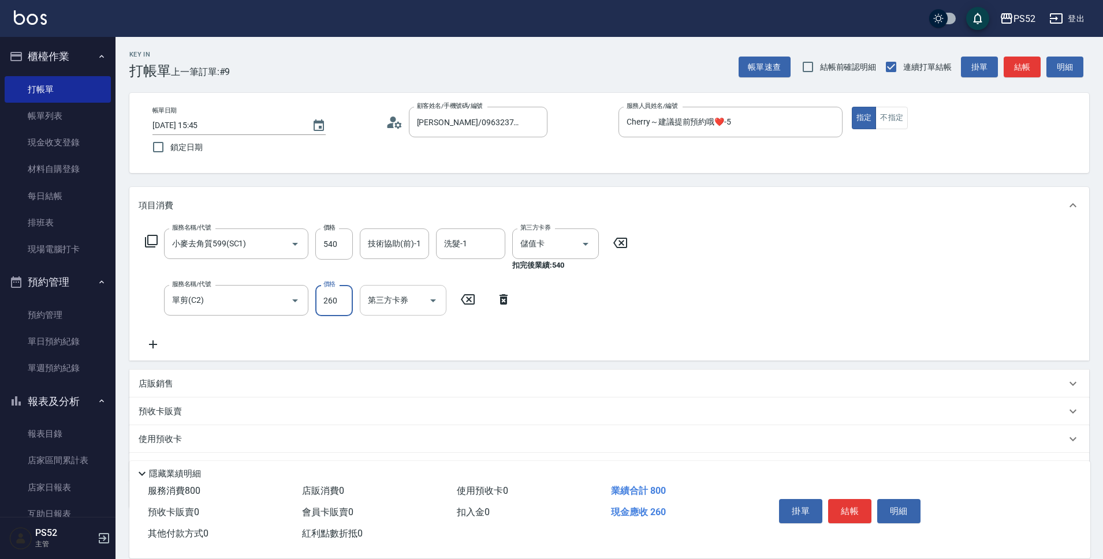
drag, startPoint x: 364, startPoint y: 300, endPoint x: 367, endPoint y: 308, distance: 8.6
click at [365, 300] on div "第三方卡券" at bounding box center [403, 300] width 87 height 31
type input "260"
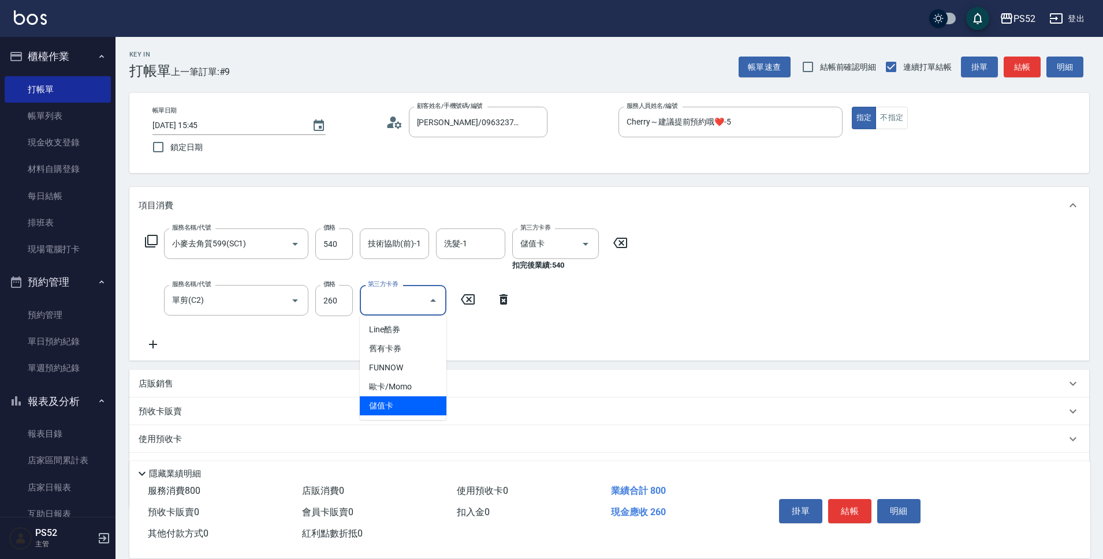
click at [375, 403] on span "儲值卡" at bounding box center [403, 406] width 87 height 19
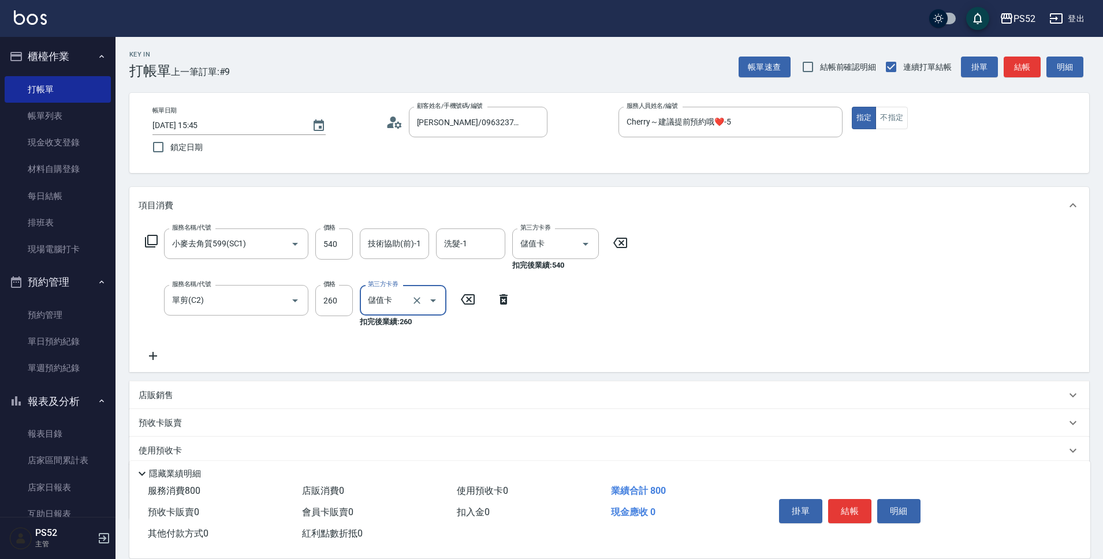
type input "儲值卡"
click at [854, 507] on button "結帳" at bounding box center [849, 511] width 43 height 24
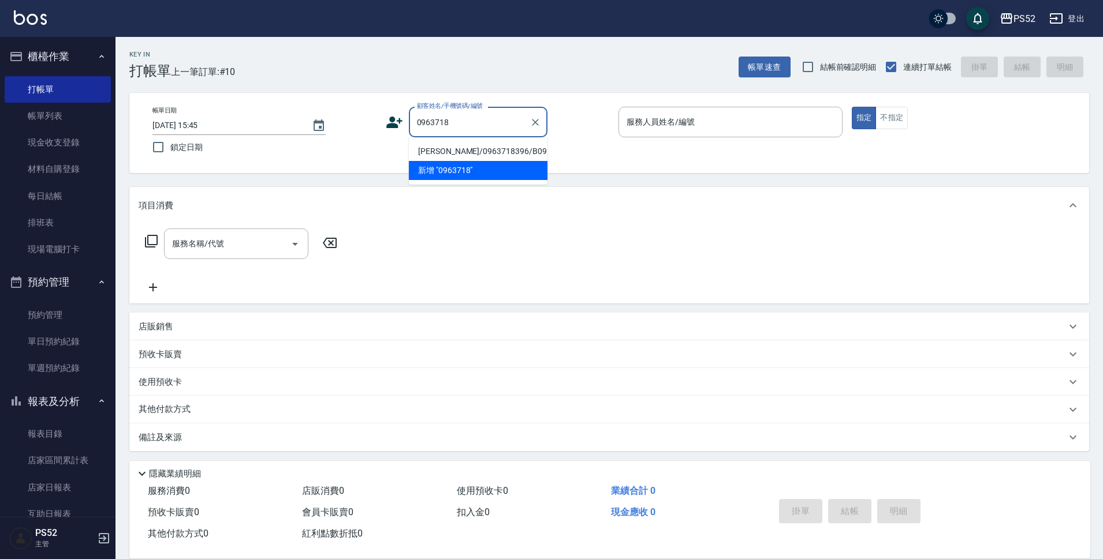
click at [464, 153] on li "[PERSON_NAME]/0963718396/B0963718396" at bounding box center [478, 151] width 139 height 19
type input "[PERSON_NAME]/0963718396/B0963718396"
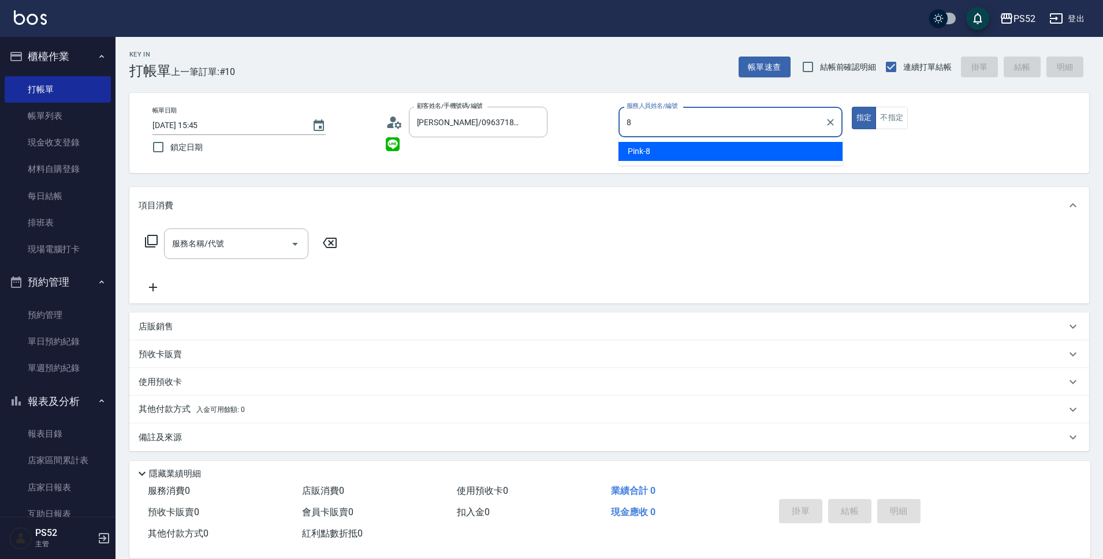
type input "Pink-8"
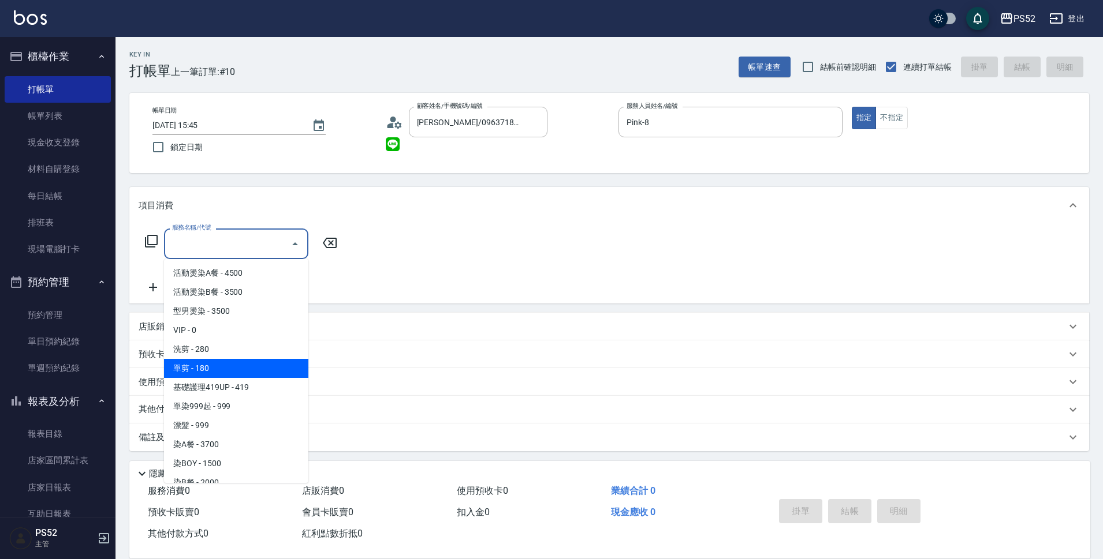
type input "單剪(C2)"
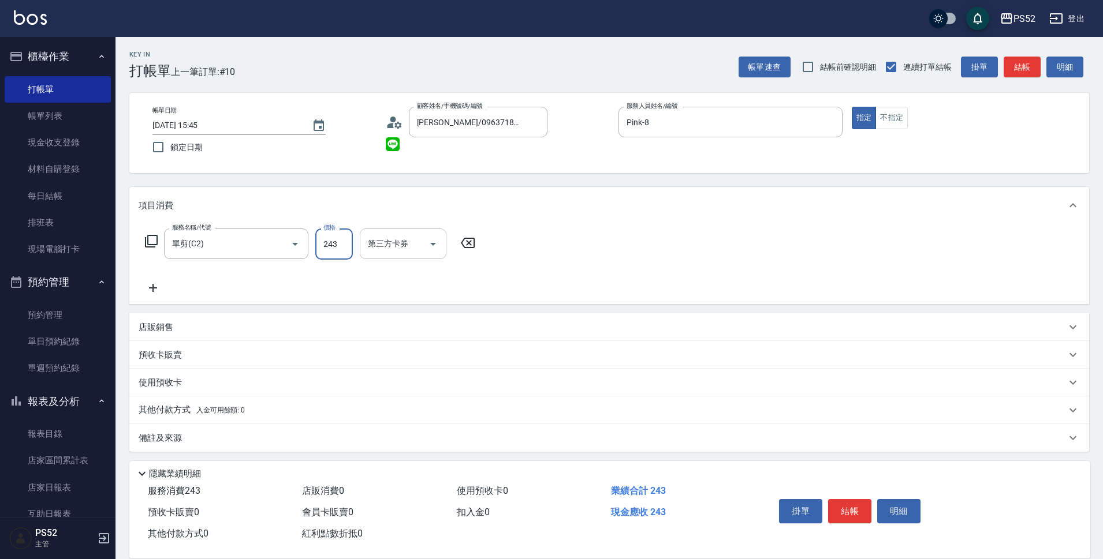
click at [430, 238] on icon "Open" at bounding box center [433, 244] width 14 height 14
type input "243"
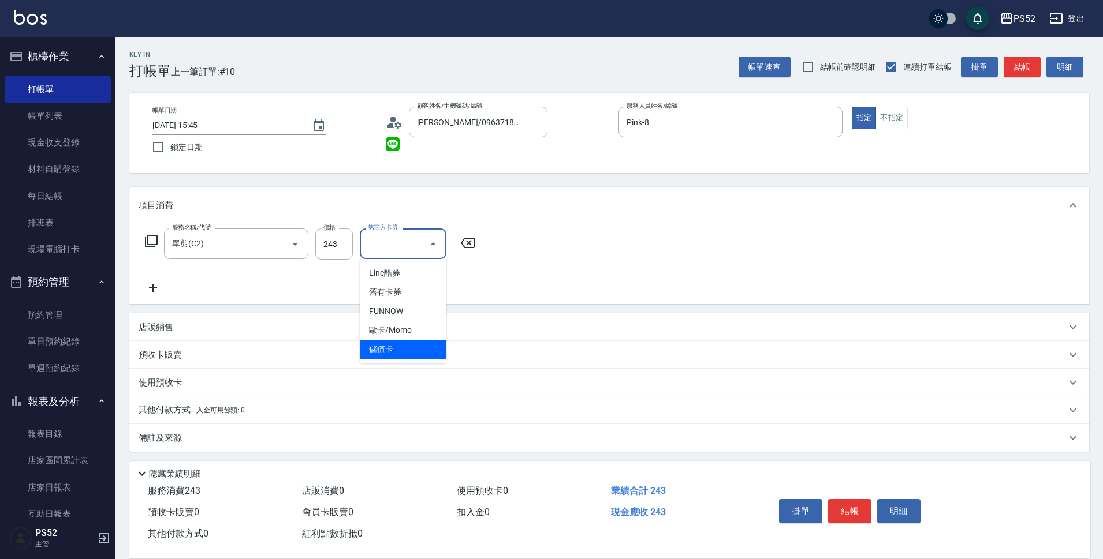
click at [420, 356] on span "儲值卡" at bounding box center [403, 349] width 87 height 19
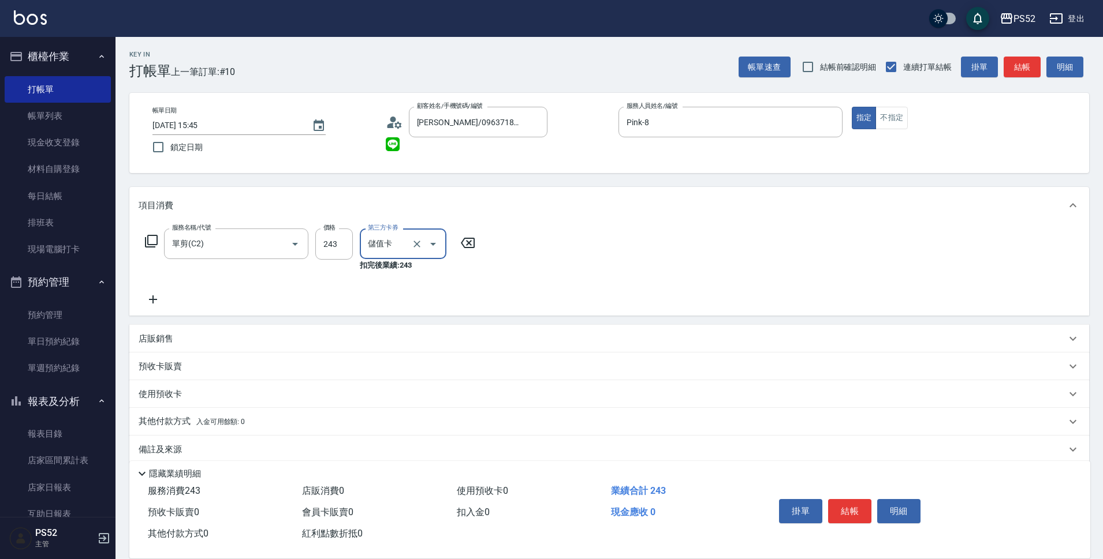
type input "儲值卡"
click at [847, 511] on button "結帳" at bounding box center [849, 511] width 43 height 24
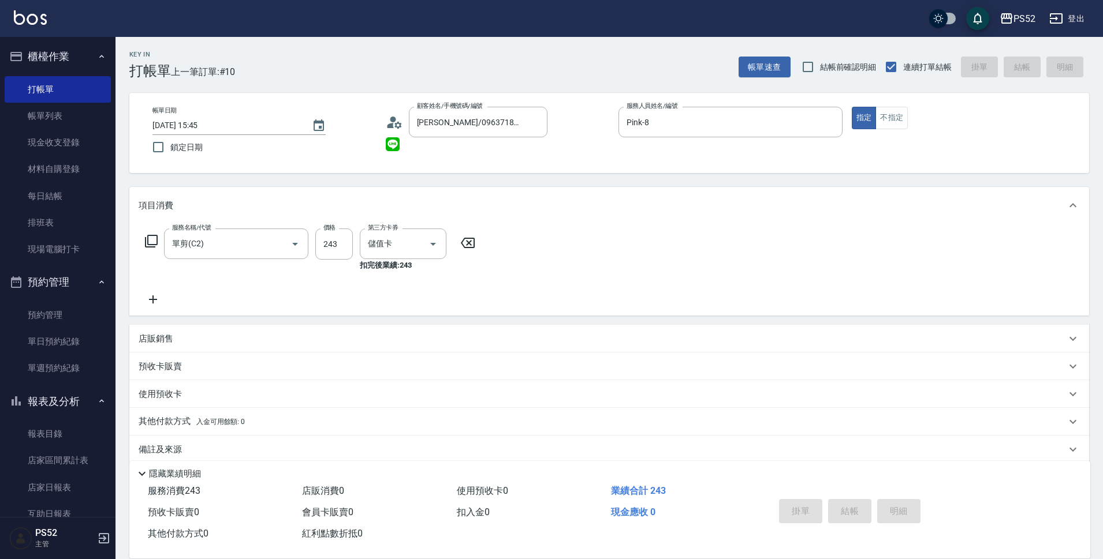
type input "[DATE] 15:46"
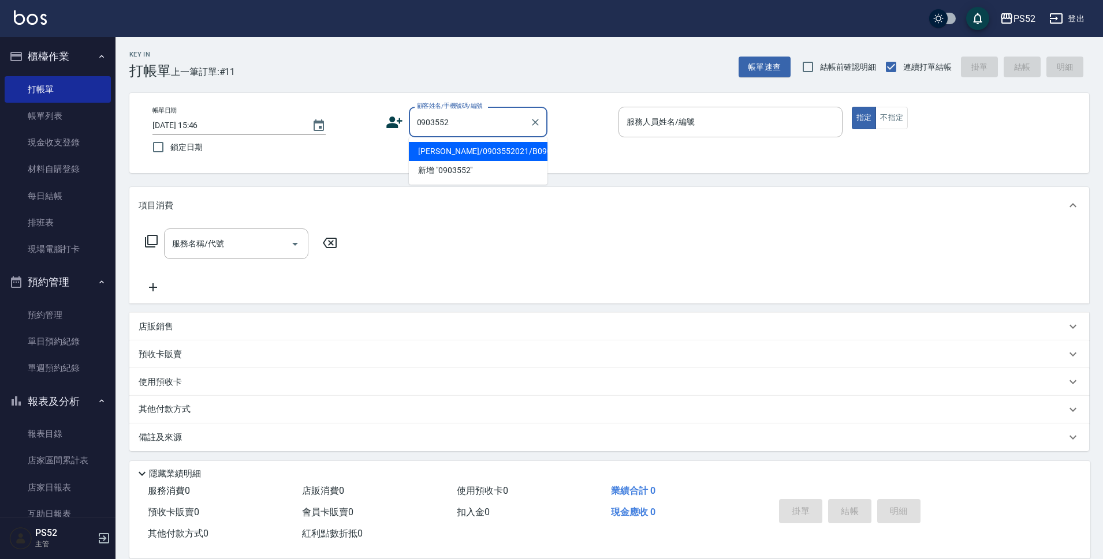
click at [479, 157] on li "[PERSON_NAME]/0903552021/B0903552021" at bounding box center [478, 151] width 139 height 19
type input "[PERSON_NAME]/0903552021/B0903552021"
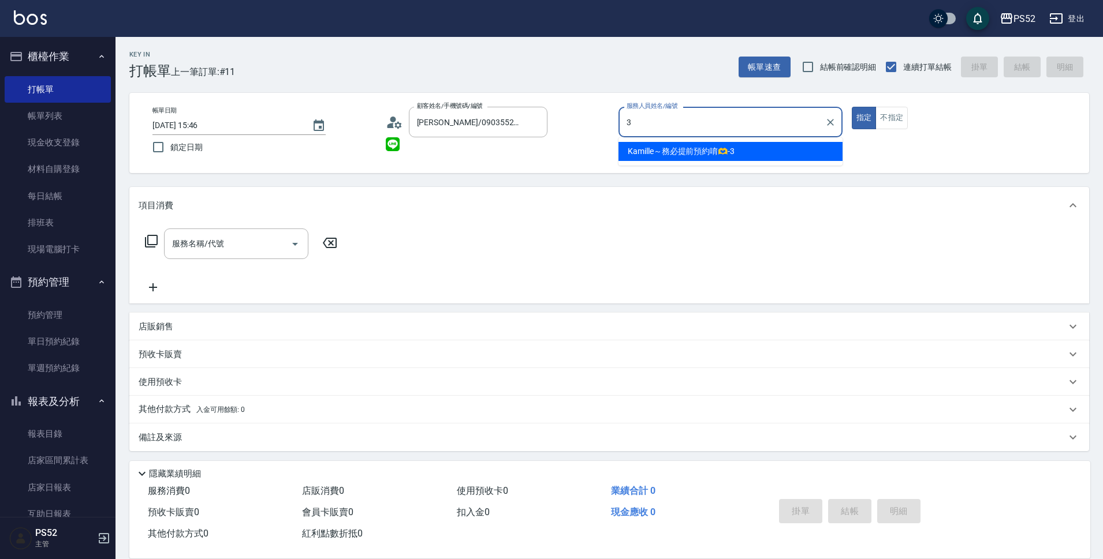
type input "Kamille～務必提前預約唷🫶-3"
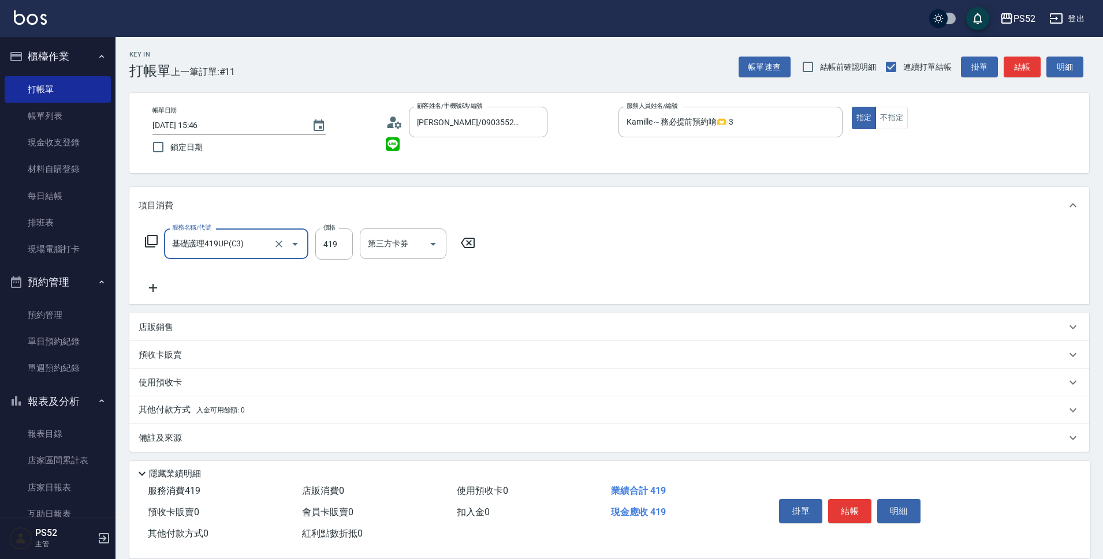
type input "基礎護理419UP(C3)"
type input "580"
click at [837, 501] on button "結帳" at bounding box center [849, 511] width 43 height 24
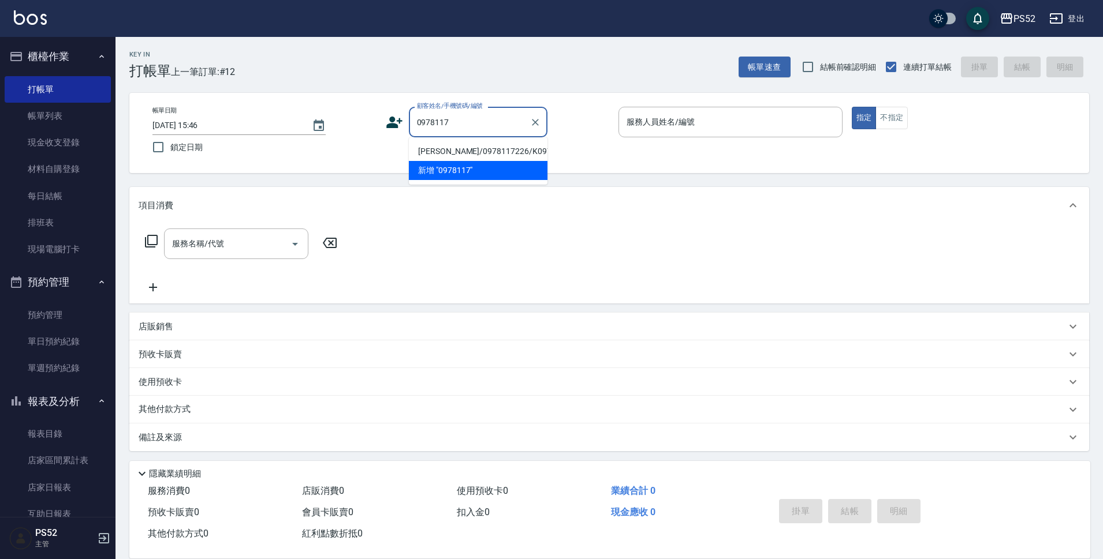
click at [500, 151] on li "[PERSON_NAME]/0978117226/K0978117226" at bounding box center [478, 151] width 139 height 19
type input "[PERSON_NAME]/0978117226/K0978117226"
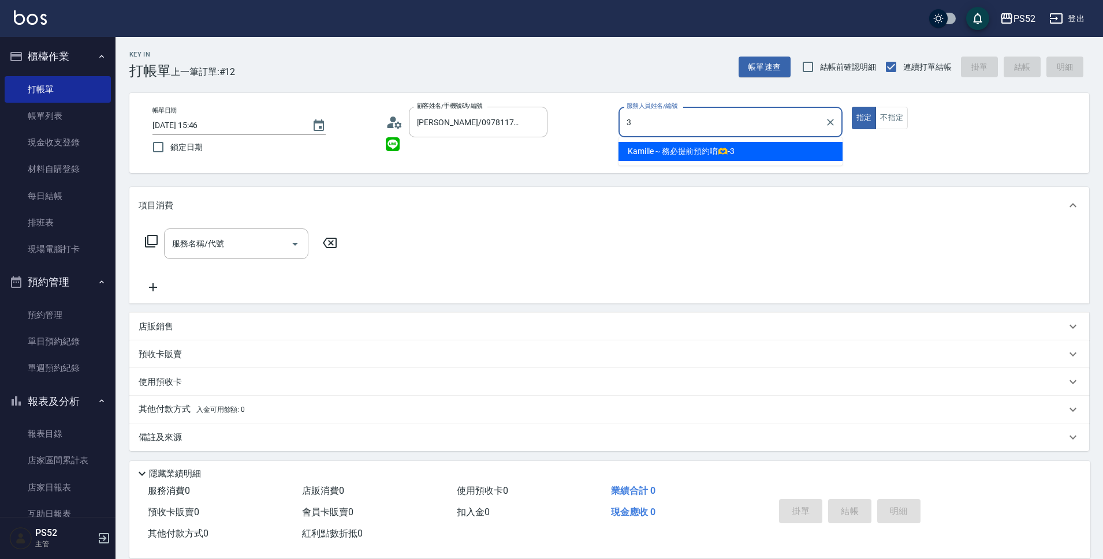
type input "Kamille～務必提前預約唷🫶-3"
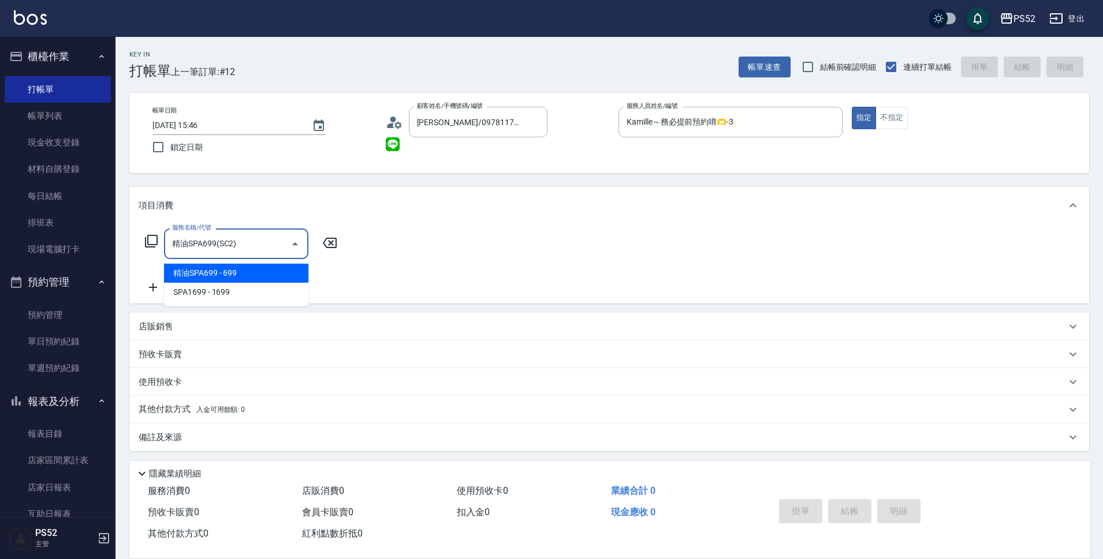
type input "精油SPA699(SC2)"
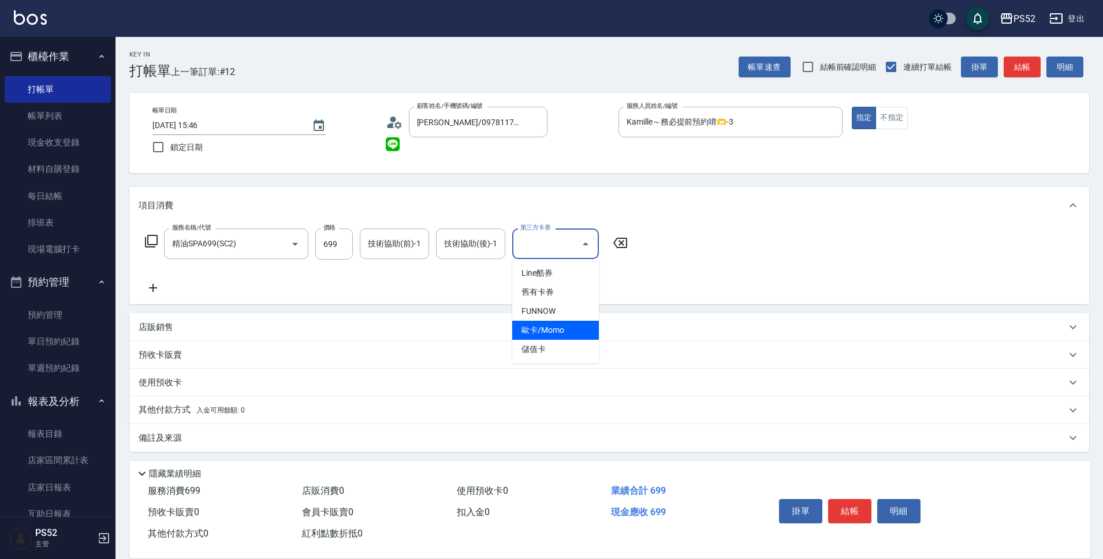
type input "儲值卡"
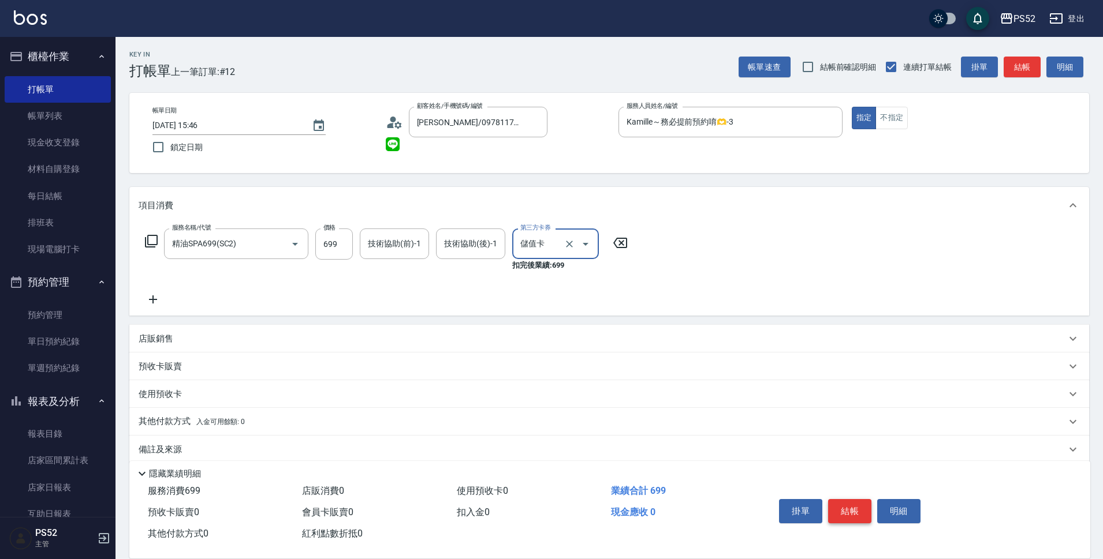
click at [863, 505] on button "結帳" at bounding box center [849, 511] width 43 height 24
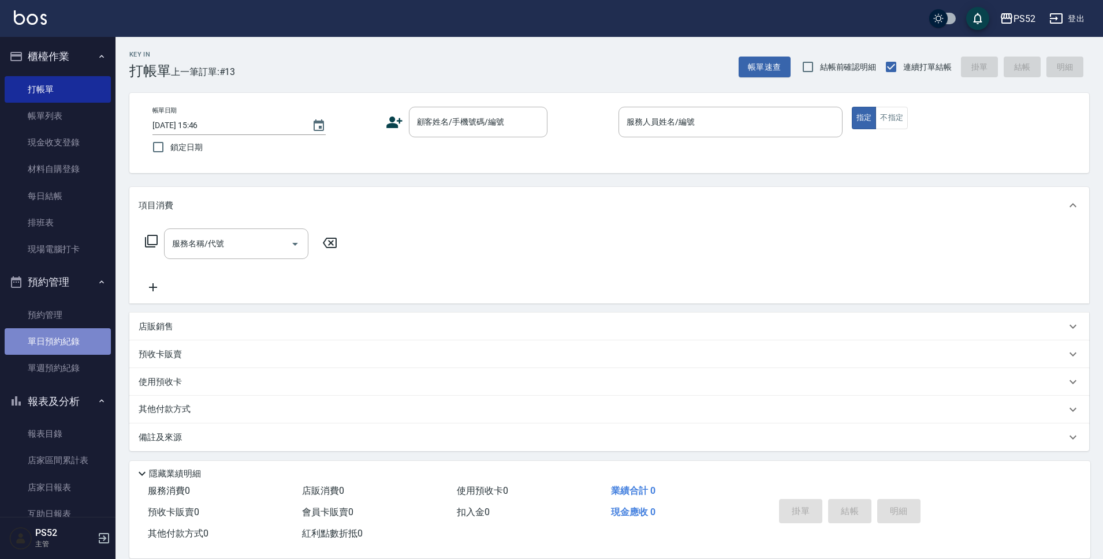
click at [58, 348] on link "單日預約紀錄" at bounding box center [58, 342] width 106 height 27
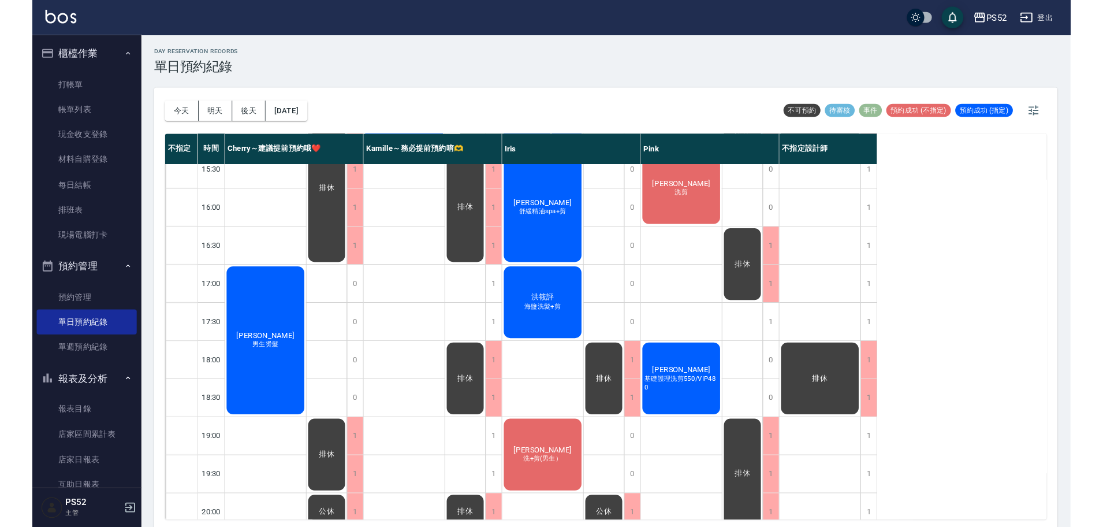
scroll to position [403, 0]
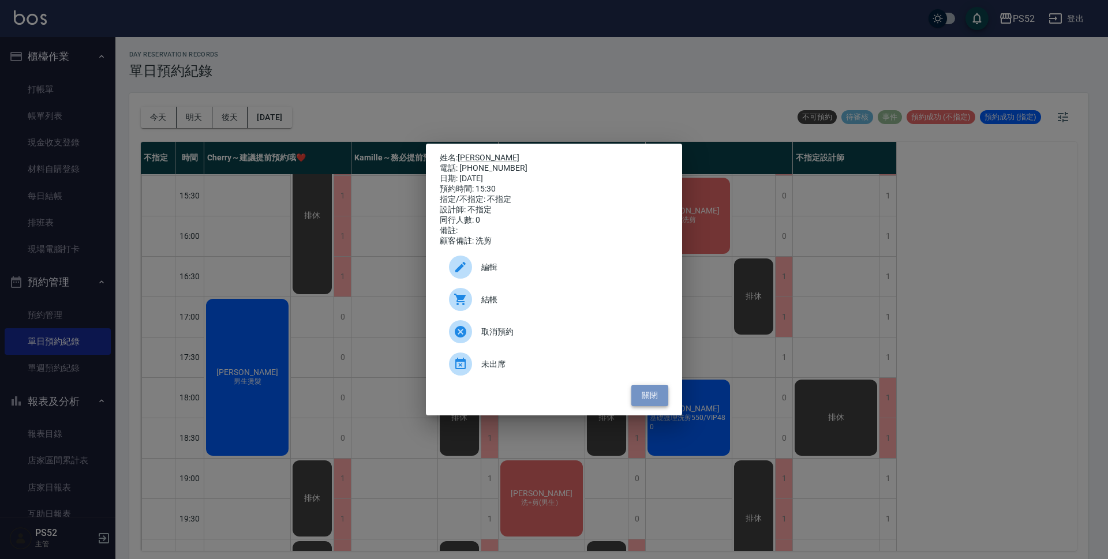
click at [648, 401] on button "關閉" at bounding box center [650, 395] width 37 height 21
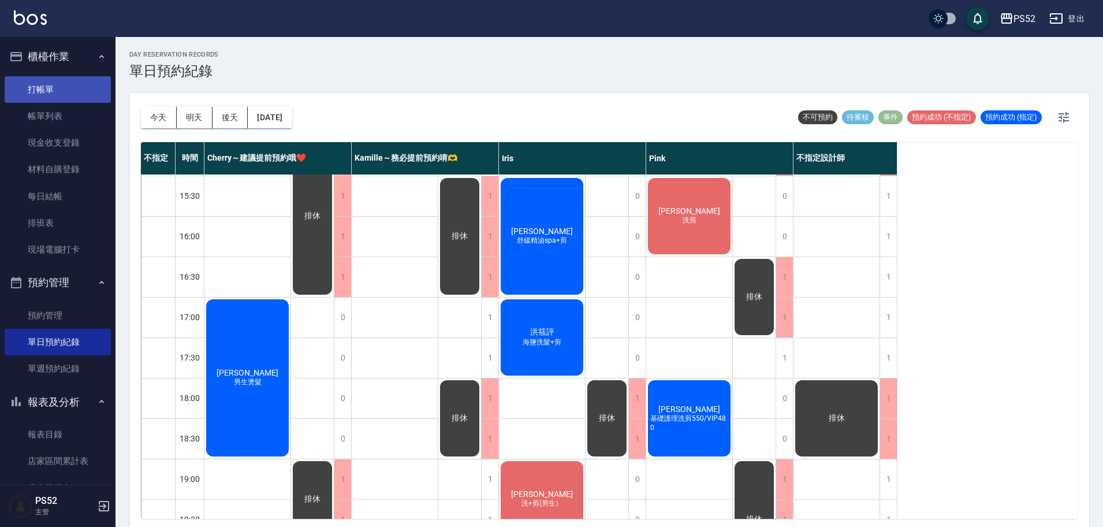
click at [77, 90] on link "打帳單" at bounding box center [58, 89] width 106 height 27
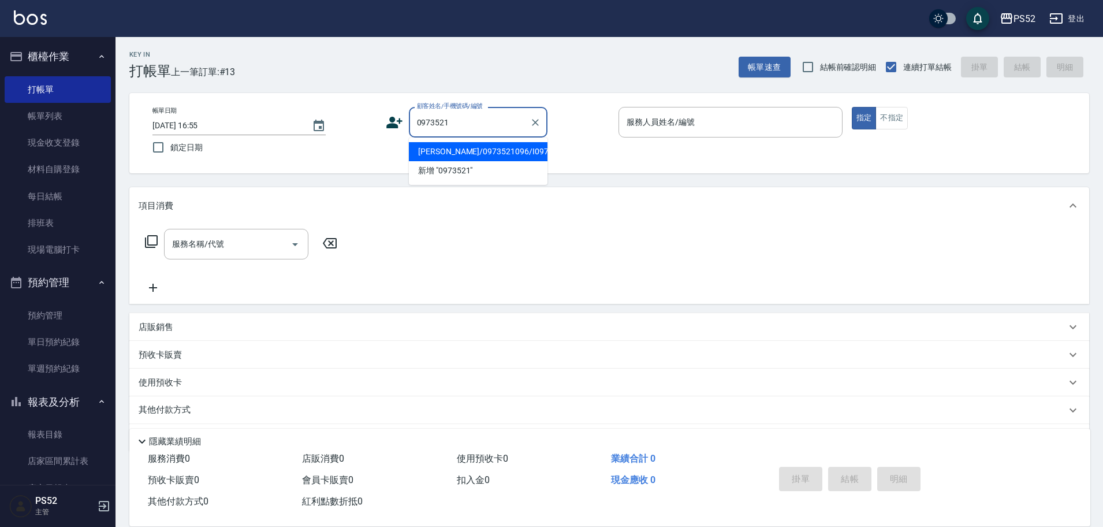
type input "[PERSON_NAME]/0973521096/I0973521096"
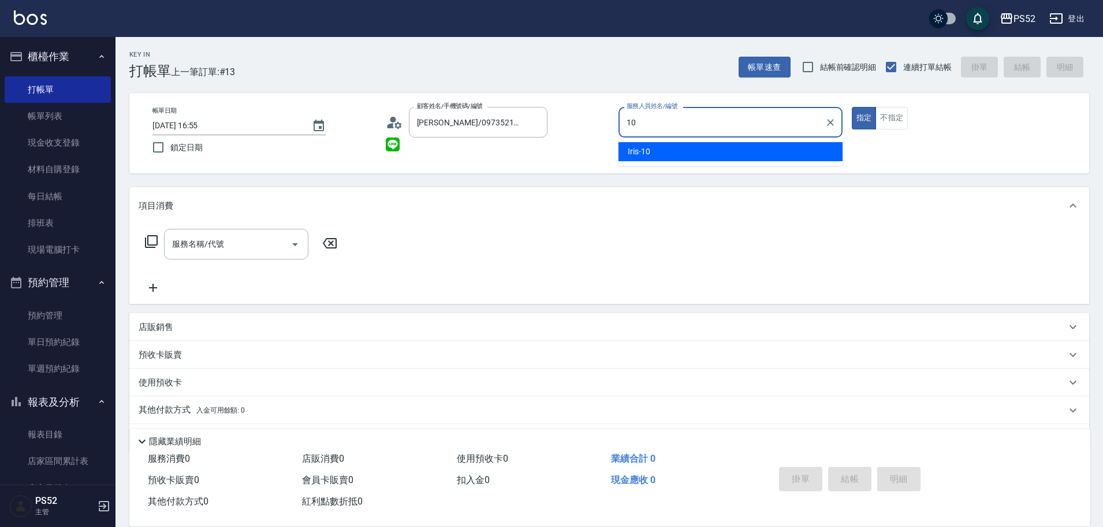
type input "Iris-10"
type button "true"
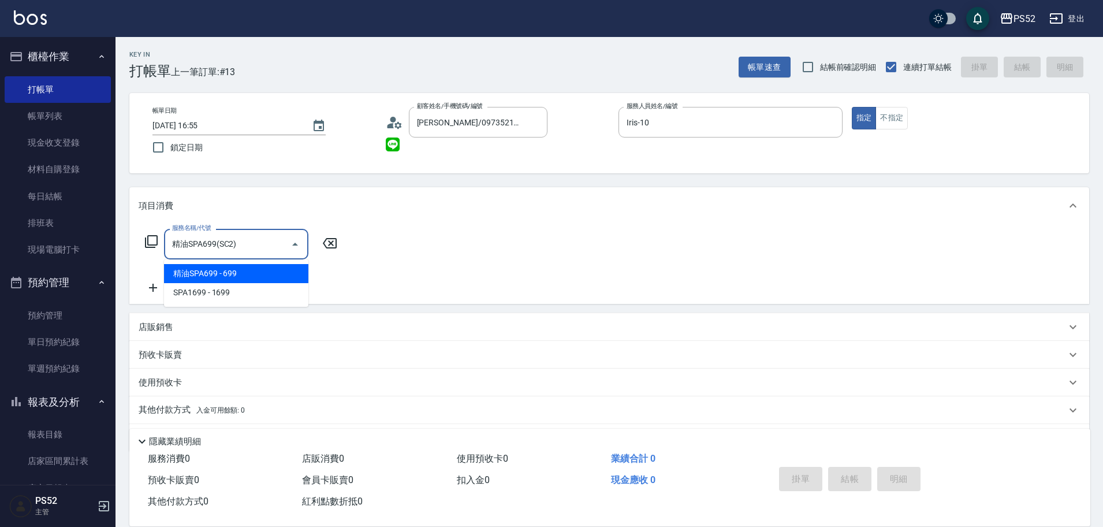
type input "精油SPA699(SC2)"
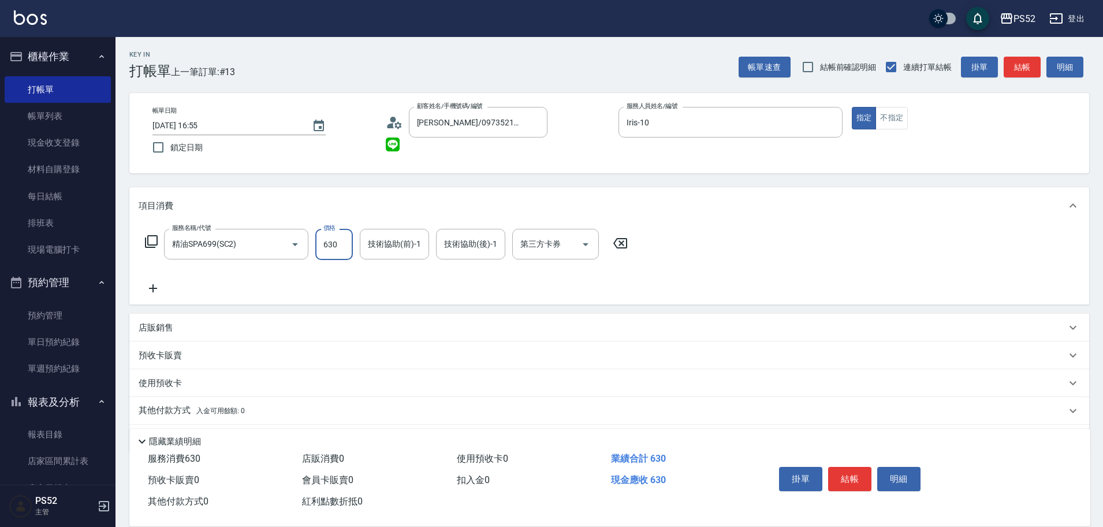
type input "630"
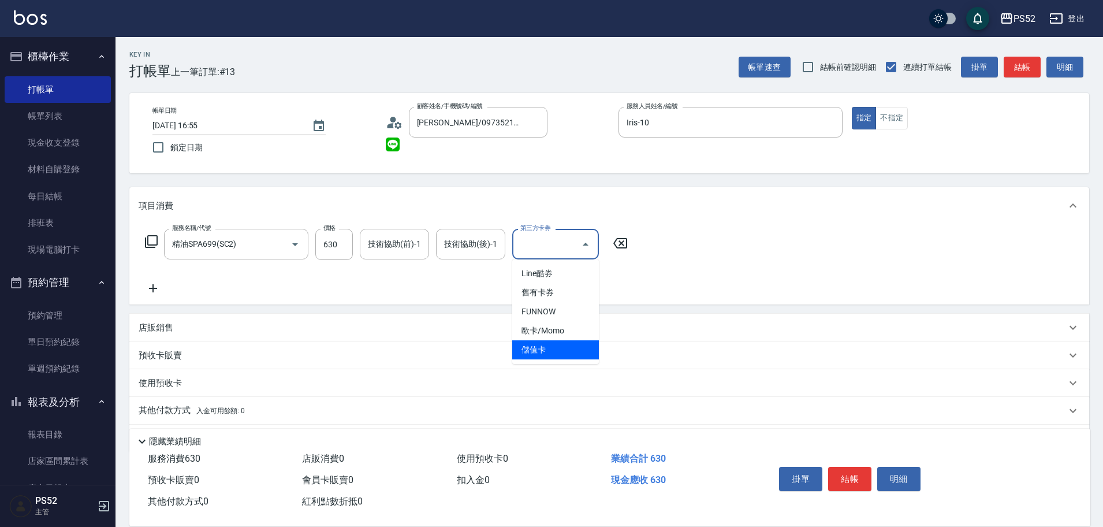
type input "儲值卡"
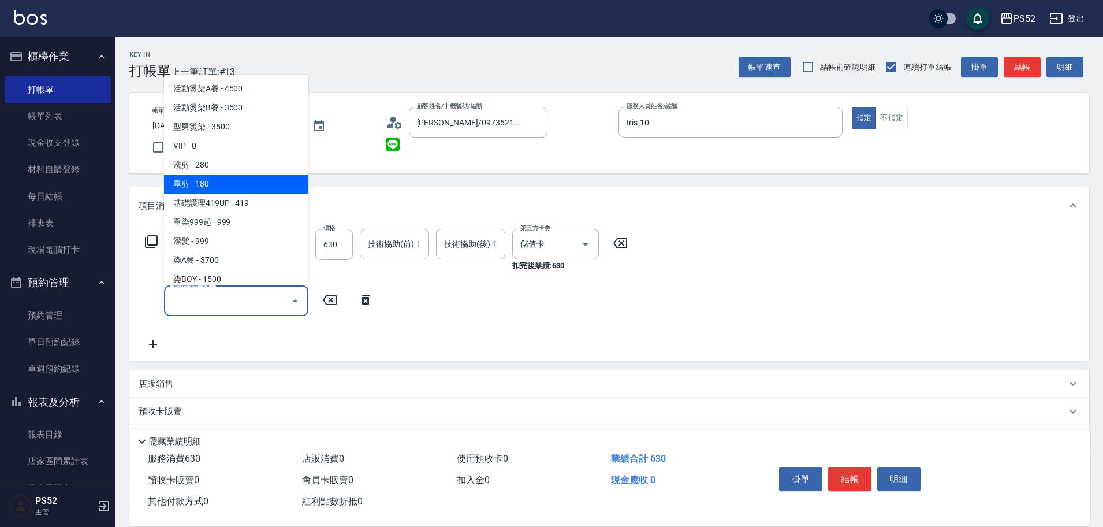
type input "單剪(C2)"
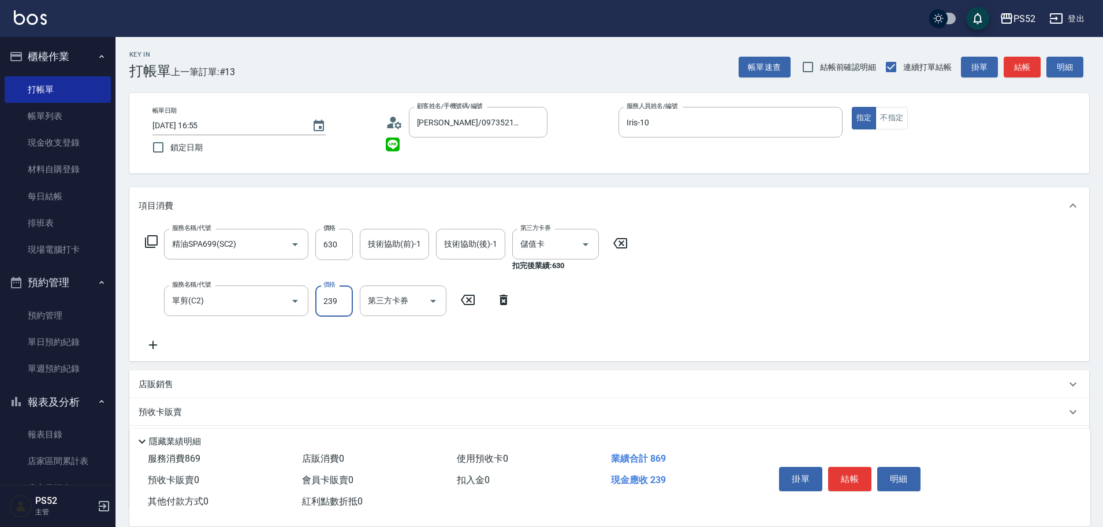
type input "239"
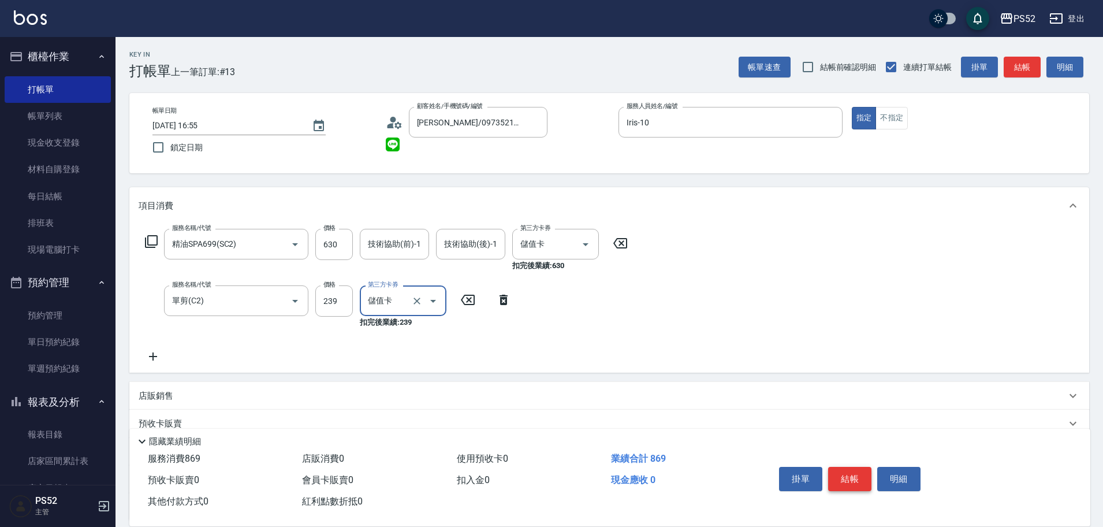
type input "儲值卡"
click at [852, 475] on button "結帳" at bounding box center [849, 478] width 43 height 24
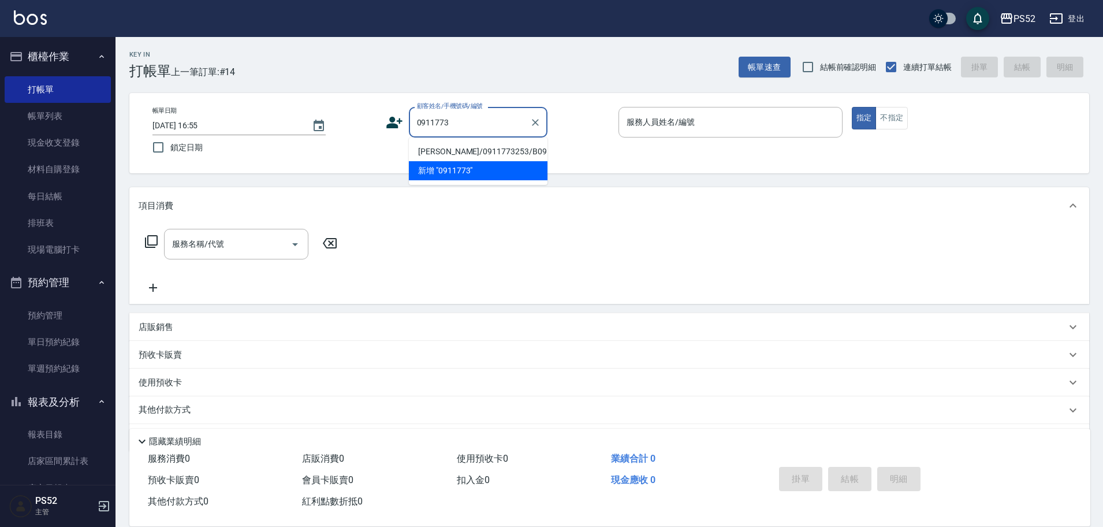
type input "[PERSON_NAME]/0911773253/B0911773253"
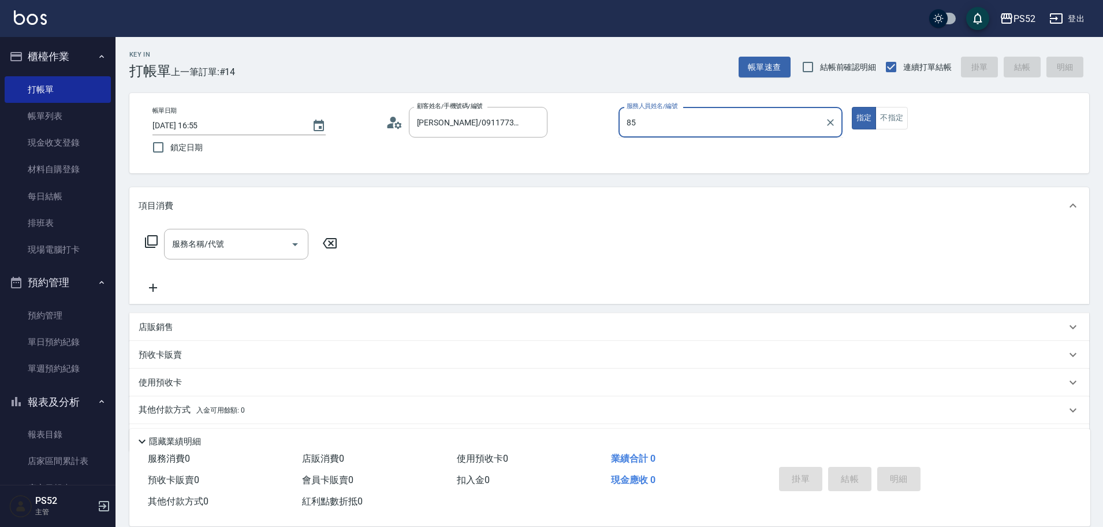
type input "85"
click at [852, 107] on button "指定" at bounding box center [864, 118] width 25 height 23
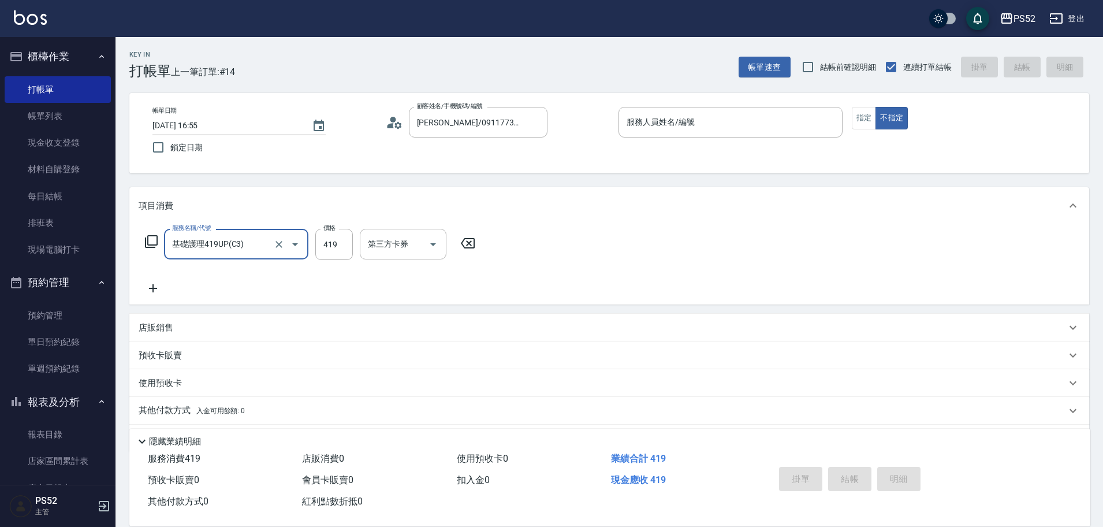
type input "基礎護理419UP(C3)"
type input "599"
drag, startPoint x: 697, startPoint y: 115, endPoint x: 703, endPoint y: 113, distance: 5.9
click at [703, 113] on input "服務人員姓名/編號" at bounding box center [731, 122] width 214 height 20
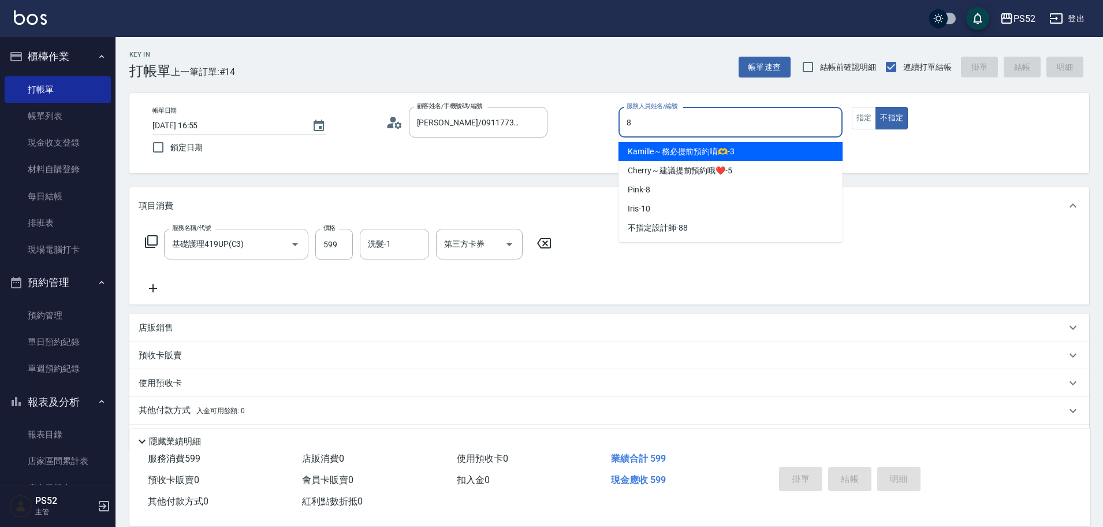
type input "Pink-8"
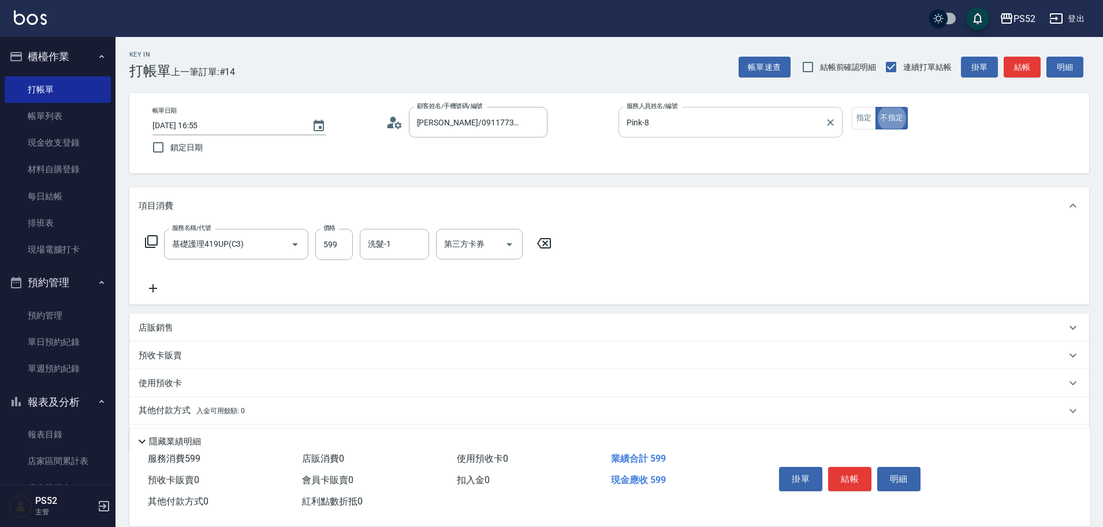
type button "false"
click at [841, 473] on button "結帳" at bounding box center [849, 478] width 43 height 24
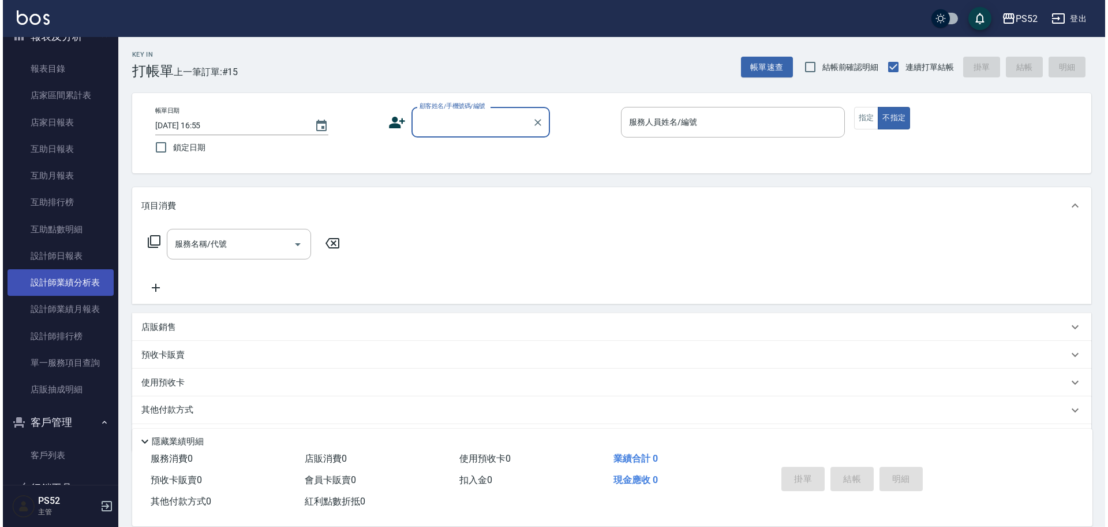
scroll to position [398, 0]
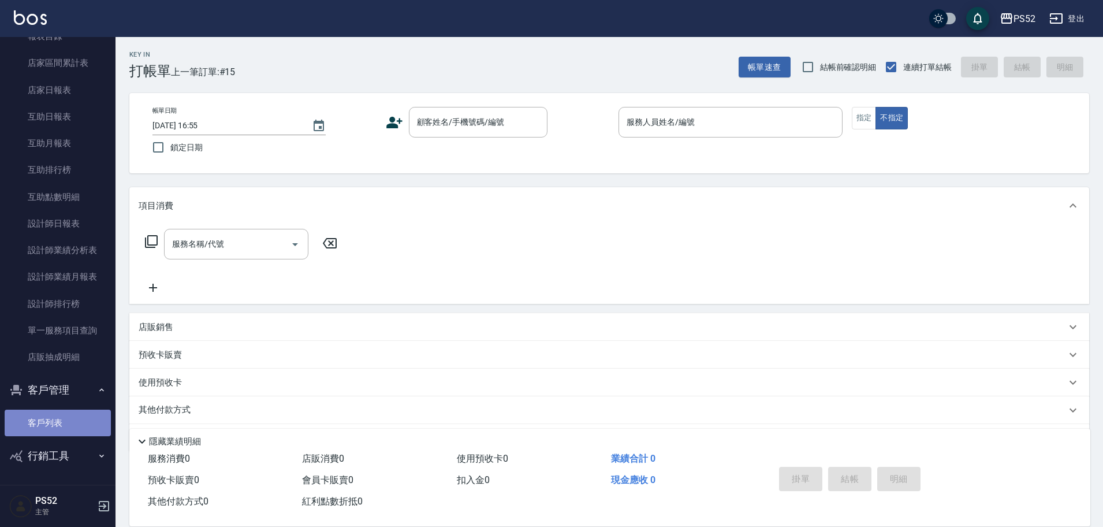
click at [63, 421] on link "客戶列表" at bounding box center [58, 422] width 106 height 27
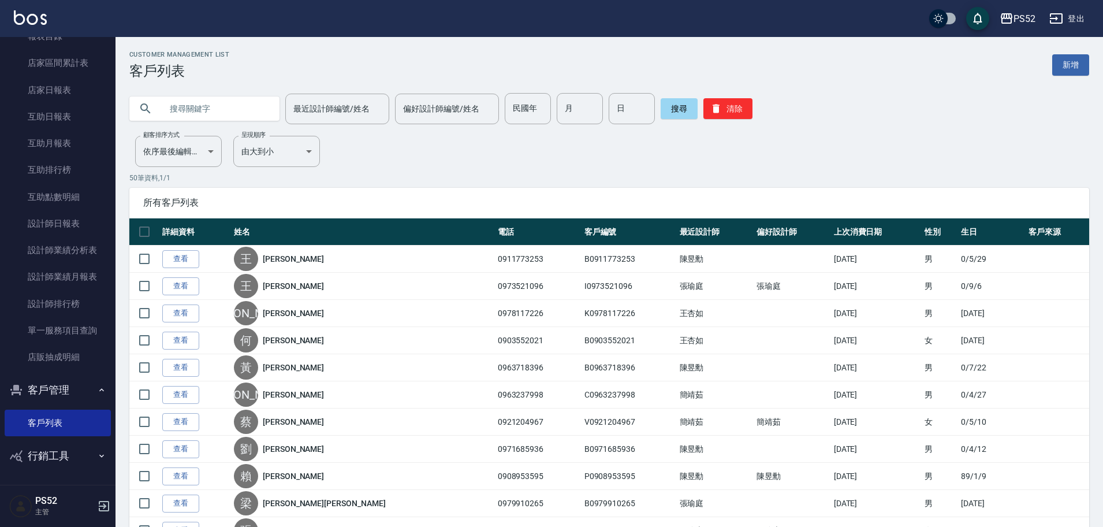
click at [229, 106] on input "text" at bounding box center [216, 108] width 109 height 31
type input "G"
type input "[PERSON_NAME]"
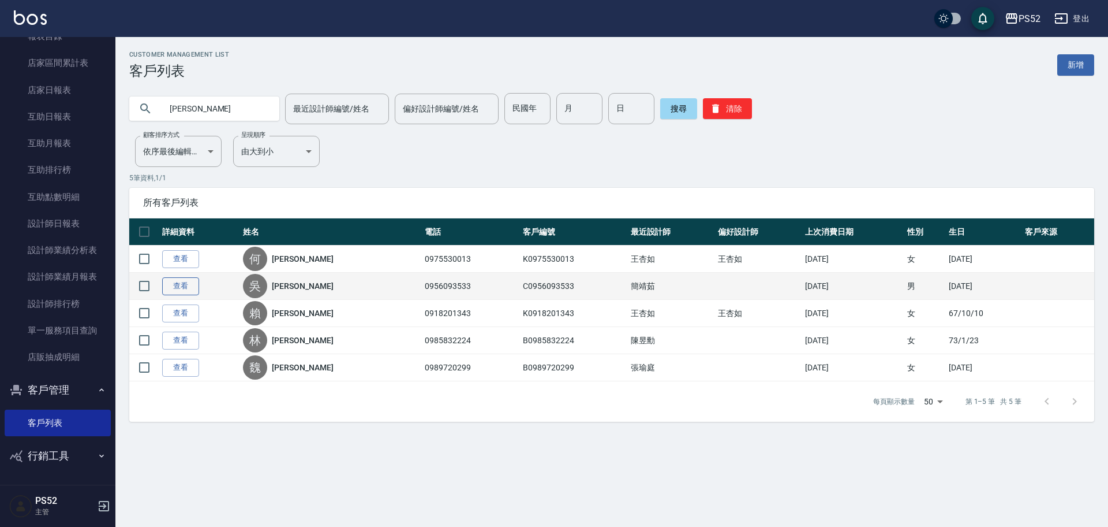
click at [171, 285] on link "查看" at bounding box center [180, 286] width 37 height 18
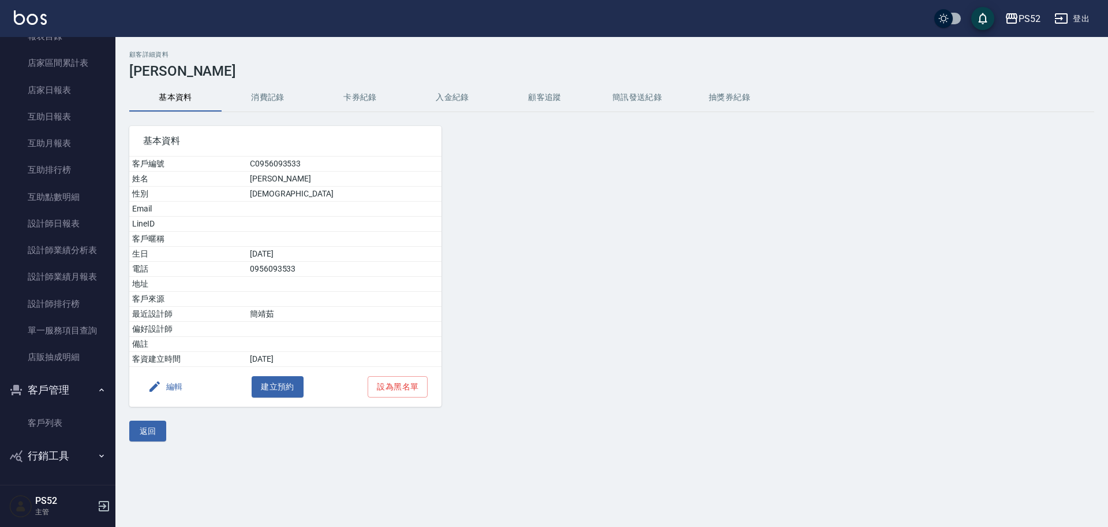
click at [258, 89] on button "消費記錄" at bounding box center [268, 98] width 92 height 28
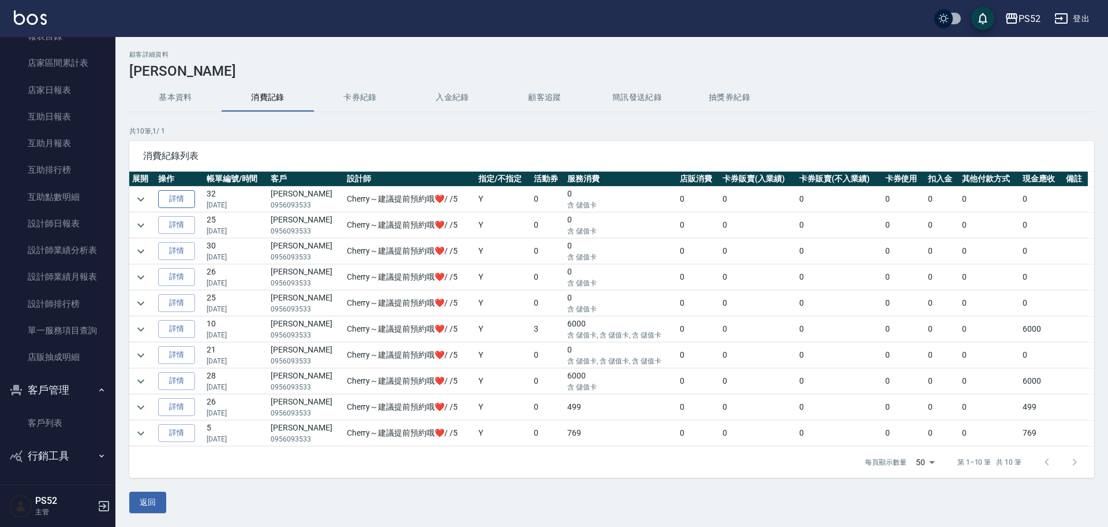
click at [181, 200] on link "詳情" at bounding box center [176, 199] width 37 height 18
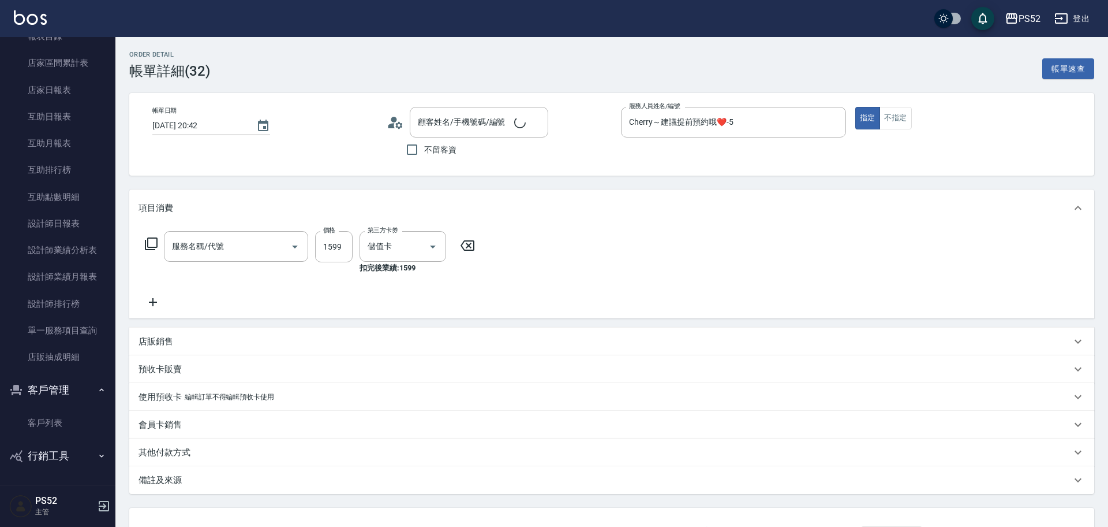
type input "[DATE] 20:42"
type input "Cherry～建議提前預約哦❤️-5"
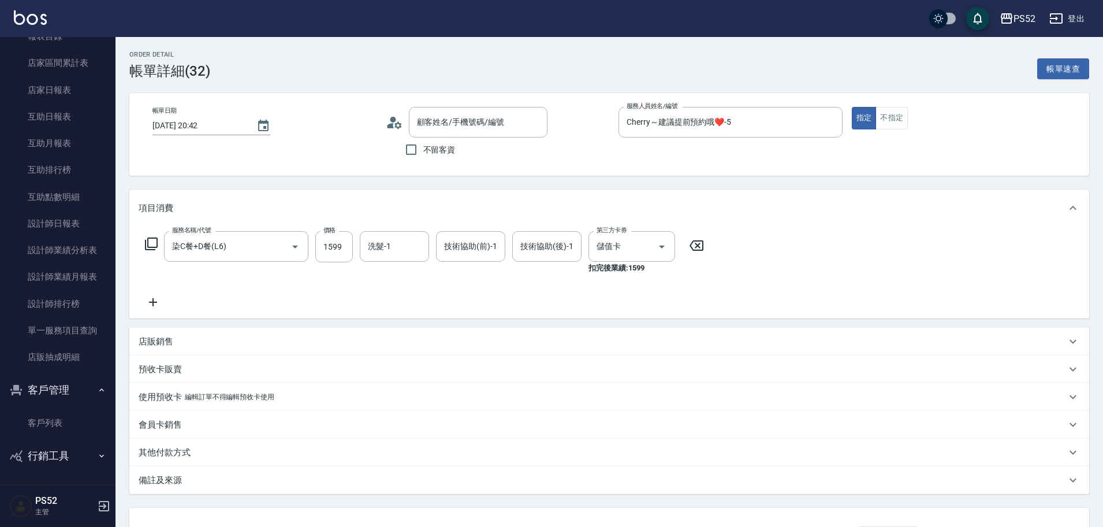
type input "染C餐+D餐(L6)"
type input "[PERSON_NAME]/0956093533/C0956093533"
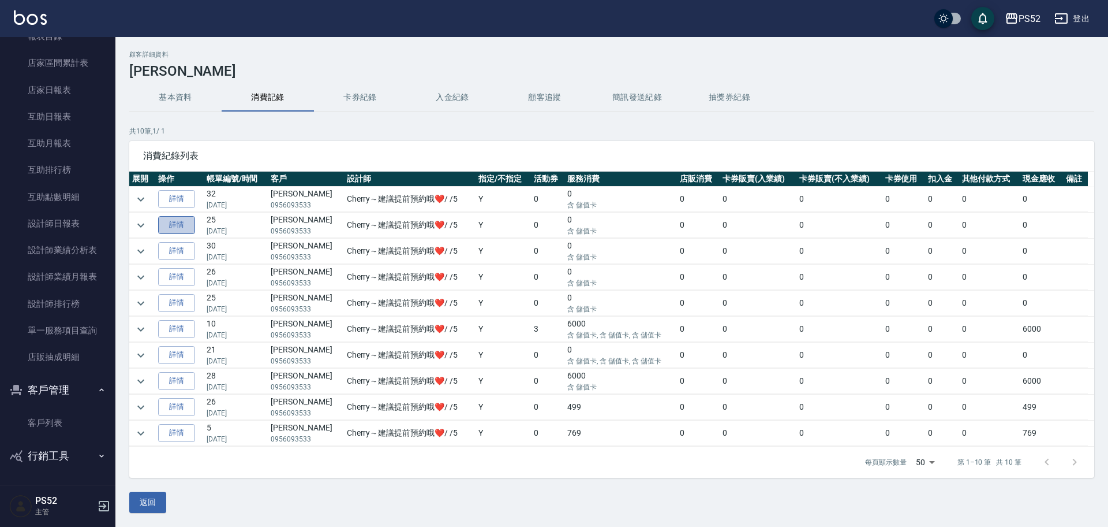
click at [177, 221] on link "詳情" at bounding box center [176, 225] width 37 height 18
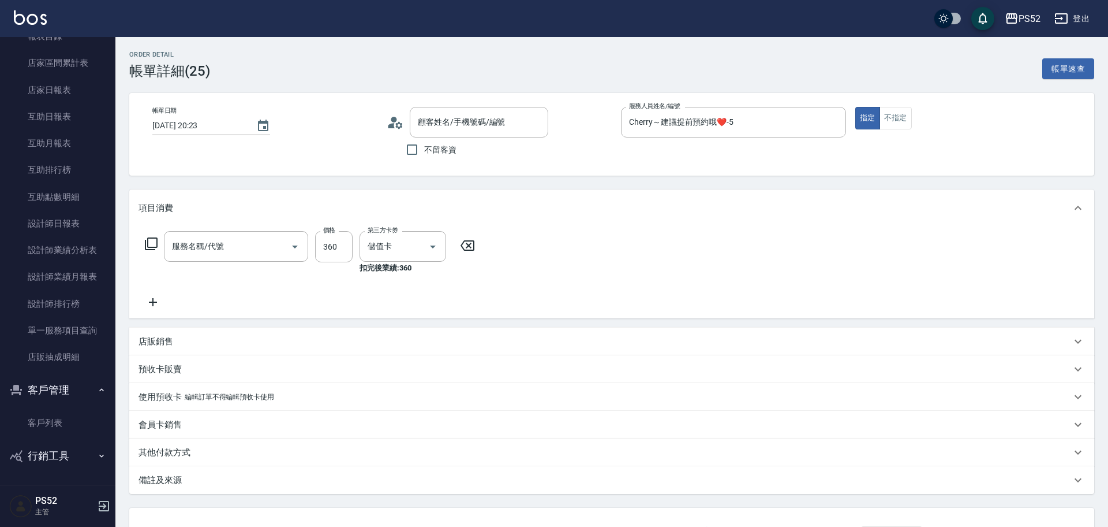
type input "[DATE] 20:23"
type input "Cherry～建議提前預約哦❤️-5"
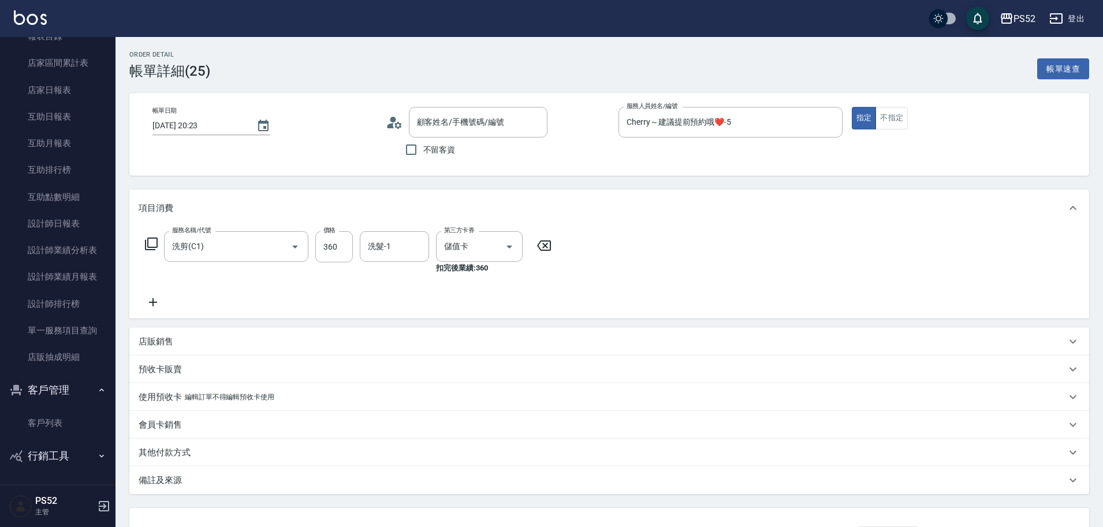
type input "洗剪(C1)"
type input "[PERSON_NAME]/0956093533/C0956093533"
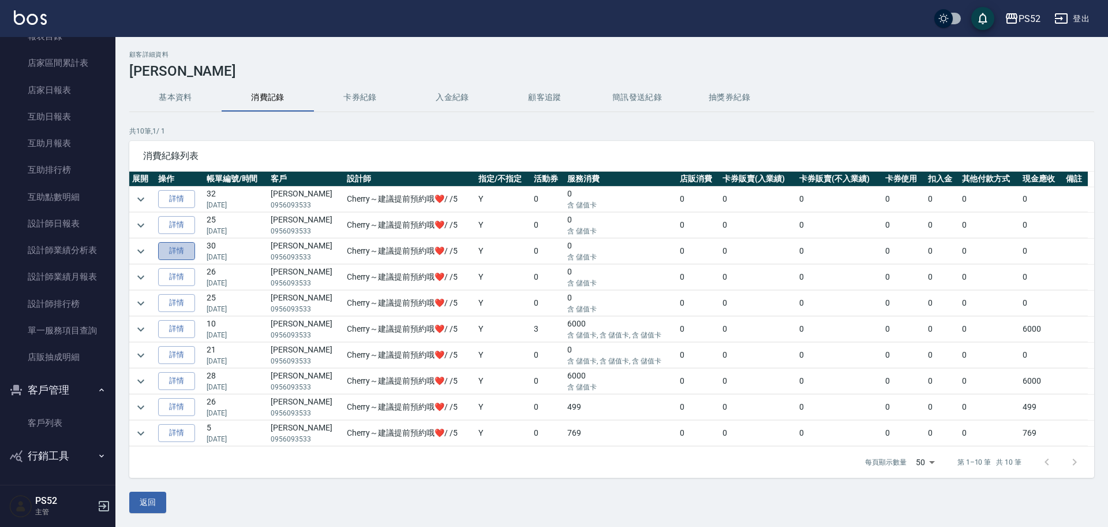
click at [181, 255] on link "詳情" at bounding box center [176, 251] width 37 height 18
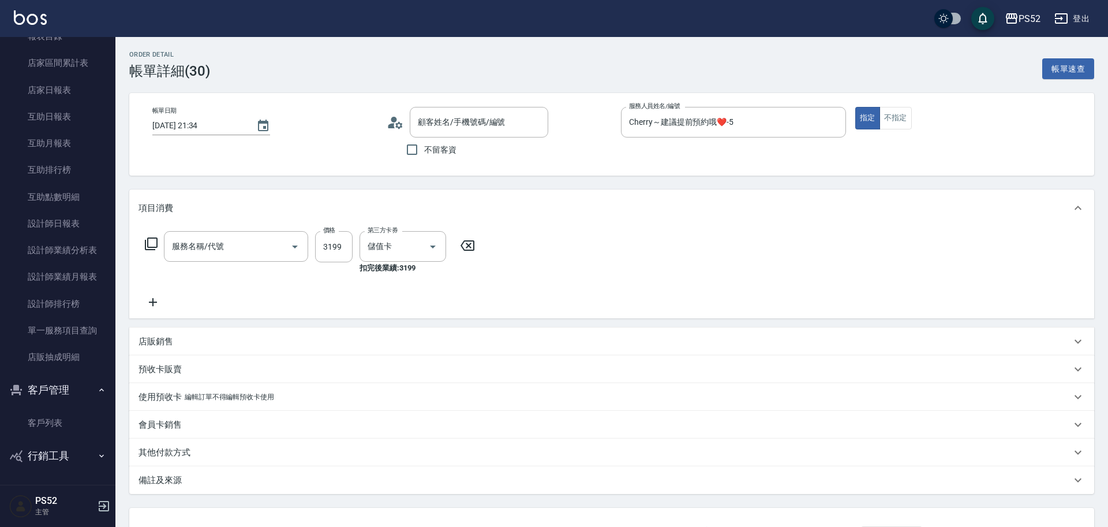
type input "[DATE] 21:34"
type input "Cherry～建議提前預約哦❤️-5"
type input "[PERSON_NAME]/0956093533/C0956093533"
type input "活動染B餐(L7)"
